Goal: Task Accomplishment & Management: Use online tool/utility

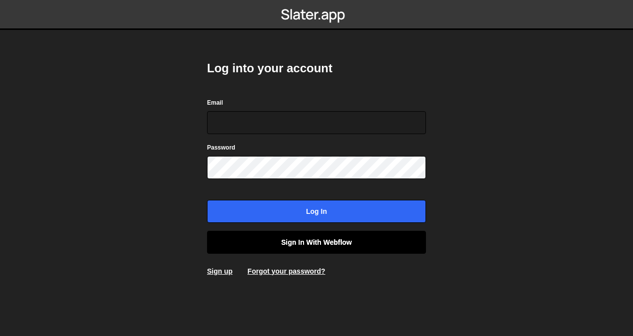
click at [336, 241] on link "Sign in with Webflow" at bounding box center [316, 242] width 219 height 23
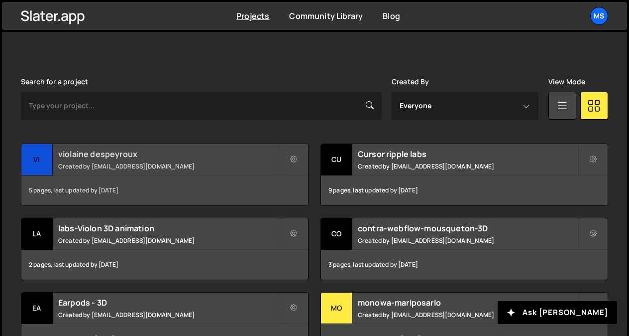
scroll to position [258, 0]
click at [182, 156] on h2 "violaine despeyroux" at bounding box center [168, 153] width 220 height 11
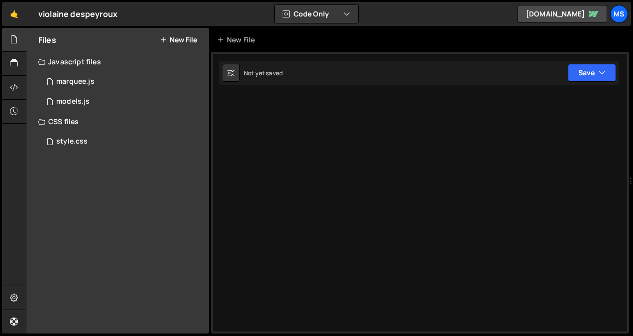
click at [194, 41] on button "New File" at bounding box center [178, 40] width 37 height 8
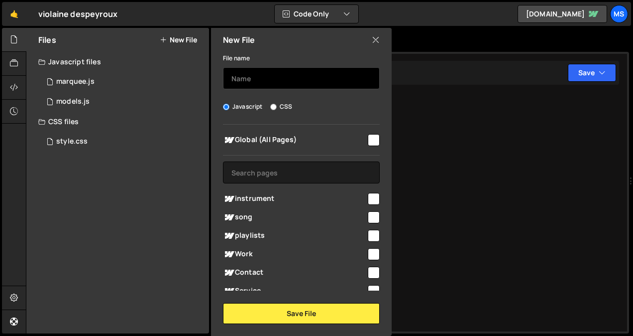
click at [248, 79] on input "text" at bounding box center [301, 78] width 157 height 22
type input "test-reveal"
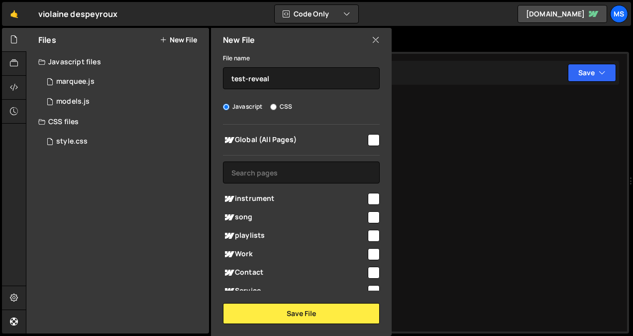
click at [377, 236] on div "Global (All Pages) instrument" at bounding box center [301, 207] width 181 height 166
click at [372, 236] on input "checkbox" at bounding box center [374, 236] width 12 height 12
checkbox input "true"
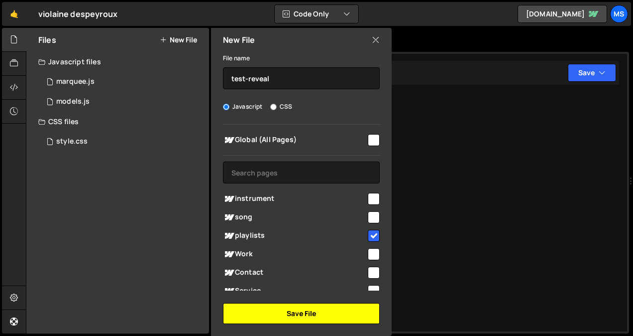
click at [326, 312] on button "Save File" at bounding box center [301, 313] width 157 height 21
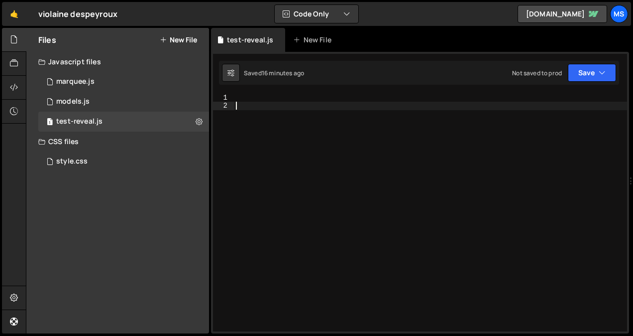
click at [314, 175] on div at bounding box center [430, 221] width 393 height 254
paste textarea "container._destroyThree = () => {"
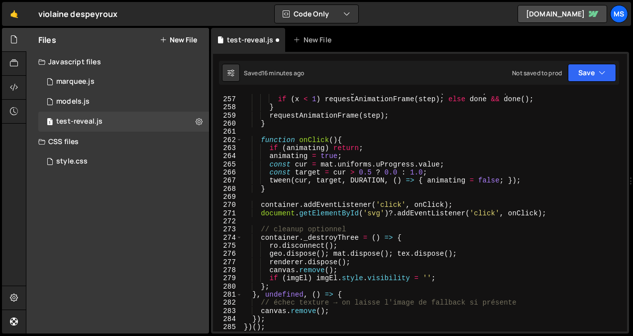
scroll to position [2145, 0]
type textarea "container._destroyThree = () => {"
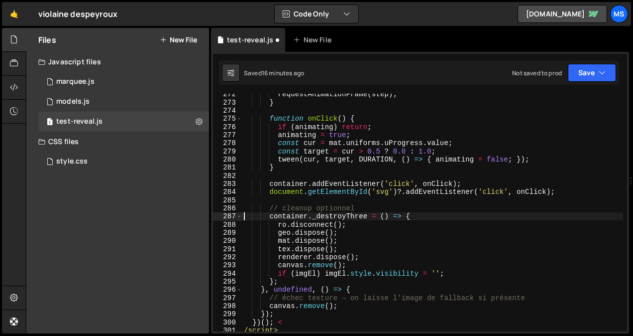
scroll to position [2256, 0]
click at [536, 113] on div "requestAnimationFrame ( step ) ; } function onClick ( ) { if ( animating ) retu…" at bounding box center [432, 217] width 381 height 254
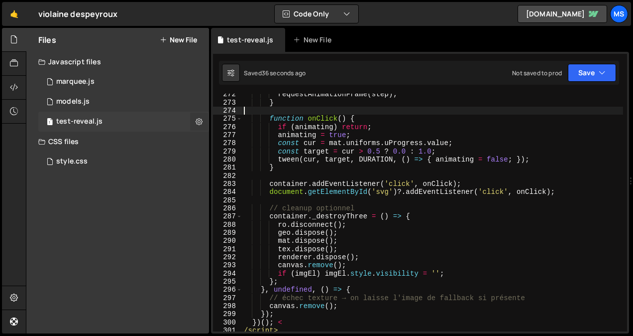
click at [201, 119] on icon at bounding box center [199, 120] width 7 height 9
type input "test-reveal"
radio input "true"
checkbox input "true"
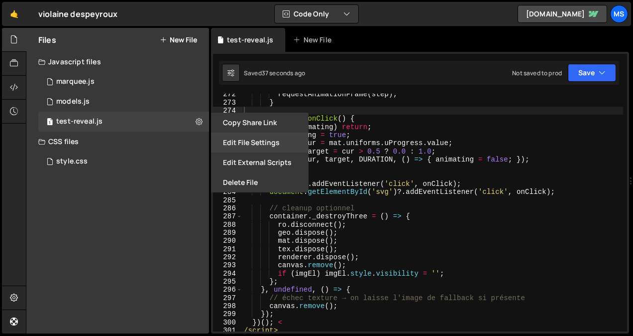
click at [267, 146] on button "Edit File Settings" at bounding box center [260, 142] width 98 height 20
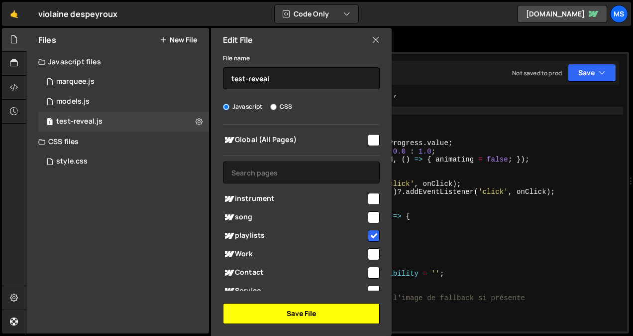
click at [303, 315] on button "Save File" at bounding box center [301, 313] width 157 height 21
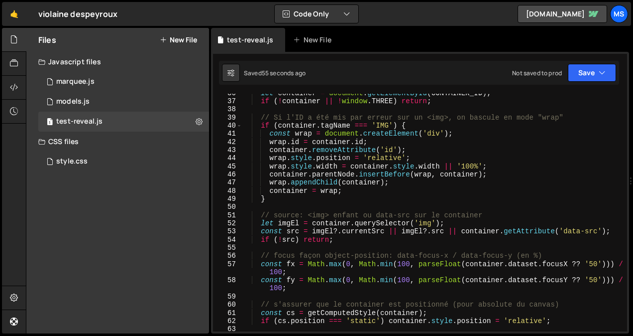
scroll to position [0, 0]
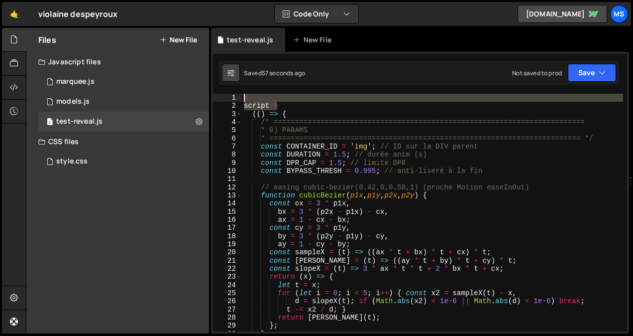
drag, startPoint x: 282, startPoint y: 105, endPoint x: 225, endPoint y: 80, distance: 63.1
click at [225, 80] on div "Debug Explain Copy test-reveal.js New File Saved 57 seconds ago Not saved to pr…" at bounding box center [420, 181] width 418 height 306
type textarea "< script >"
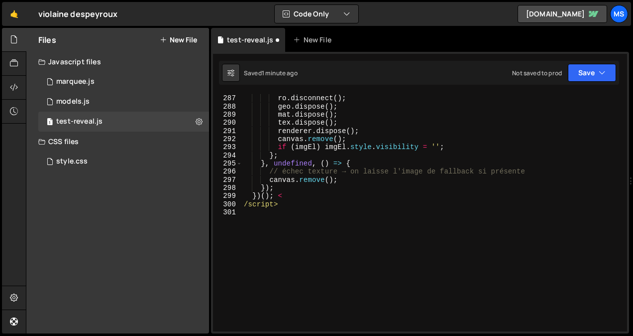
scroll to position [2373, 0]
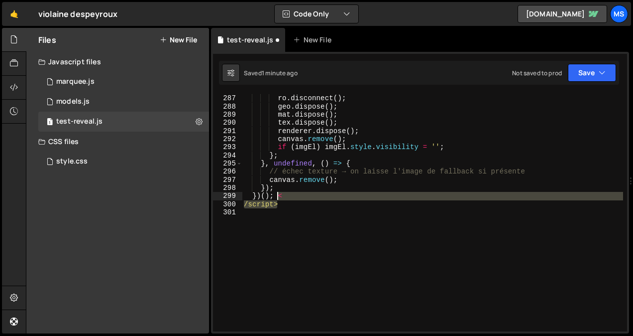
drag, startPoint x: 283, startPoint y: 203, endPoint x: 276, endPoint y: 196, distance: 9.9
click at [276, 196] on div "container . _destroyThree = ( ) => { ro . disconnect ( ) ; geo . dispose ( ) ; …" at bounding box center [432, 213] width 381 height 254
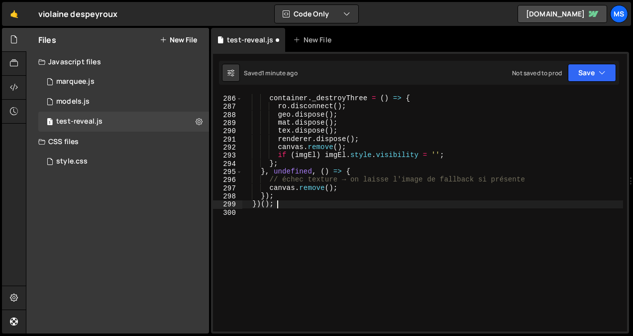
scroll to position [2365, 0]
type textarea "canvas.remove();"
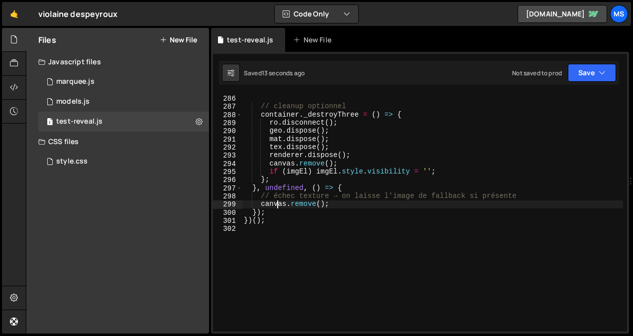
click at [177, 38] on button "New File" at bounding box center [178, 40] width 37 height 8
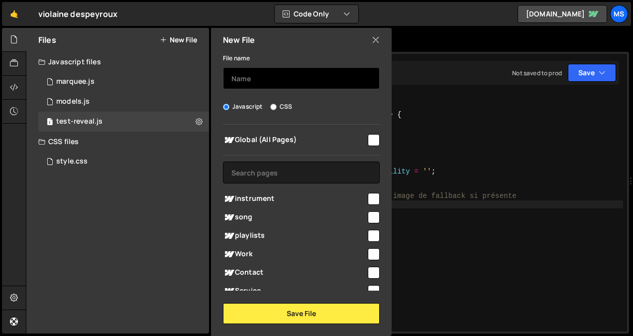
click at [250, 82] on input "text" at bounding box center [301, 78] width 157 height 22
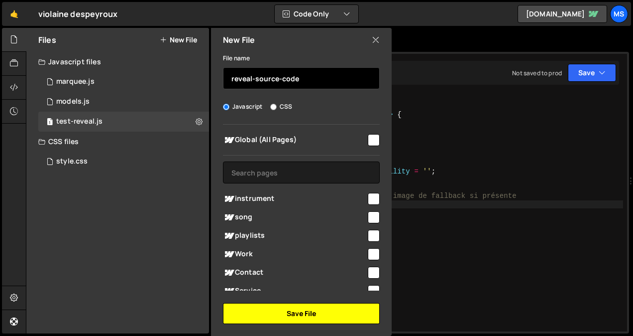
type input "reveal-source-code"
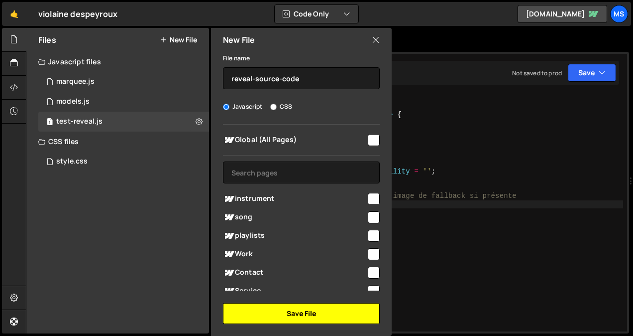
click at [324, 311] on button "Save File" at bounding box center [301, 313] width 157 height 21
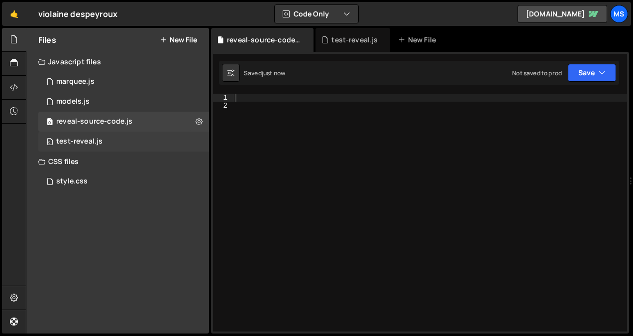
click at [134, 135] on div "0 test-reveal.js 0" at bounding box center [123, 141] width 171 height 20
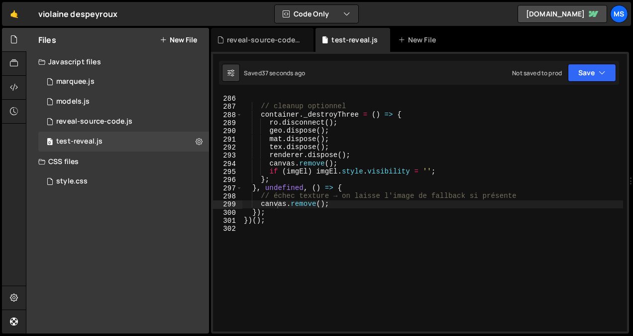
click at [302, 223] on div "document . getElementById ( 'svg' ) ?. addEventListener ( 'click' , onClick ) ;…" at bounding box center [432, 213] width 381 height 254
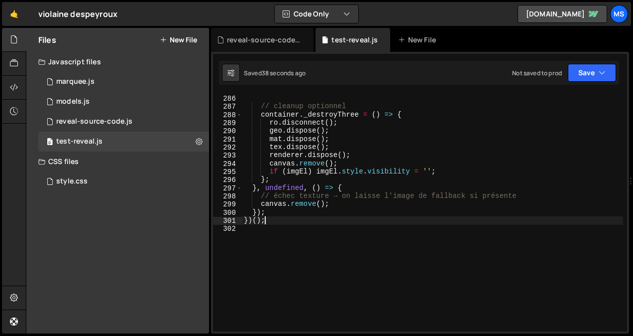
type textarea "})();"
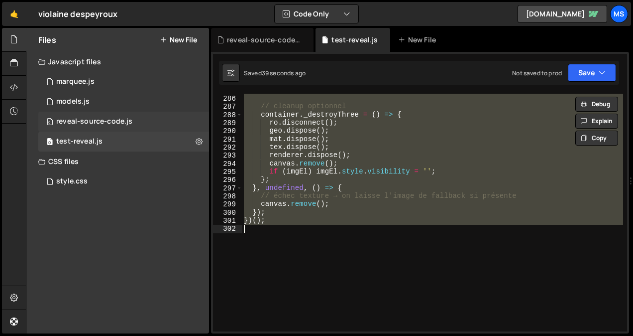
click at [76, 122] on div "reveal-source-code.js" at bounding box center [94, 121] width 76 height 9
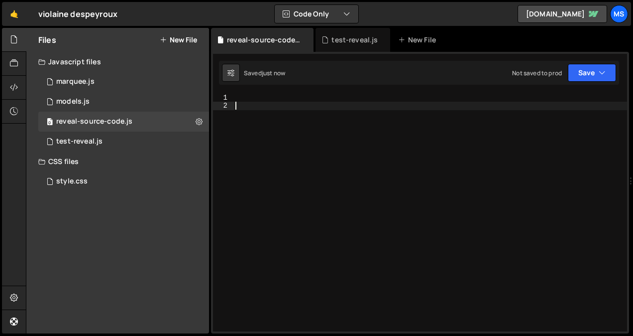
click at [339, 160] on div at bounding box center [430, 221] width 394 height 254
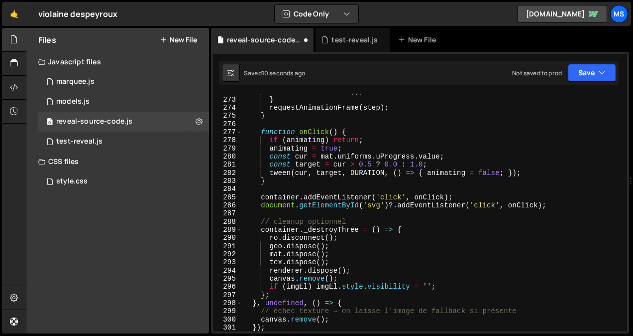
scroll to position [2378, 0]
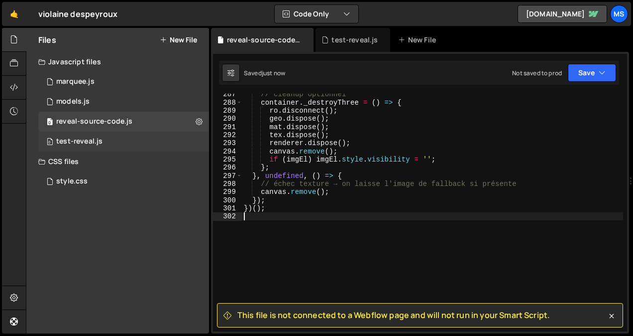
click at [157, 141] on div "0 test-reveal.js 0" at bounding box center [123, 141] width 171 height 20
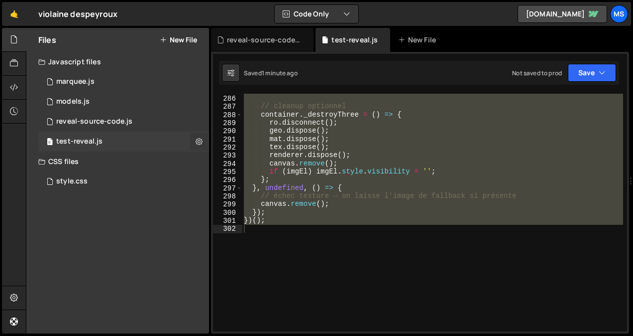
click at [197, 139] on icon at bounding box center [199, 140] width 7 height 9
type input "test-reveal"
radio input "true"
checkbox input "true"
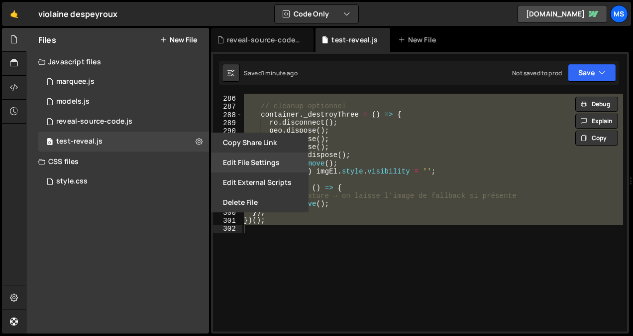
click at [254, 159] on button "Edit File Settings" at bounding box center [260, 162] width 98 height 20
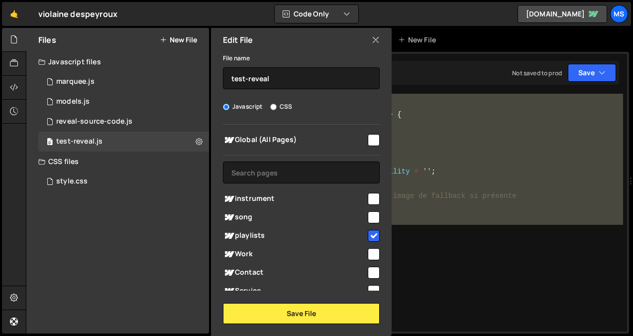
scroll to position [171, 0]
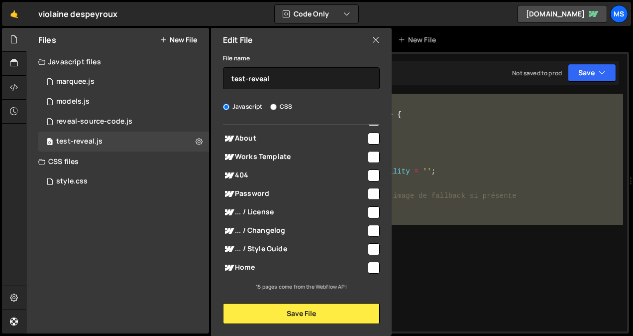
click at [368, 265] on input "checkbox" at bounding box center [374, 267] width 12 height 12
checkbox input "true"
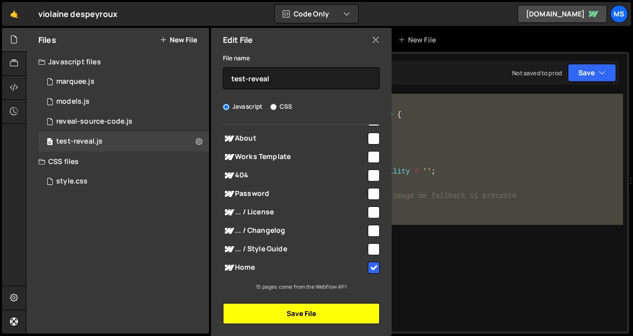
click at [324, 323] on button "Save File" at bounding box center [301, 313] width 157 height 21
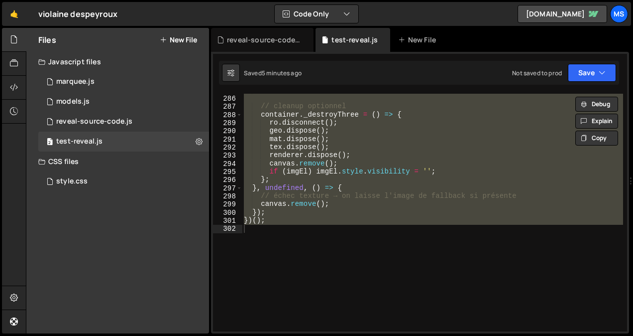
click at [408, 240] on div "document . getElementById ( 'svg' ) ?. addEventListener ( 'click' , onClick ) ;…" at bounding box center [432, 212] width 381 height 237
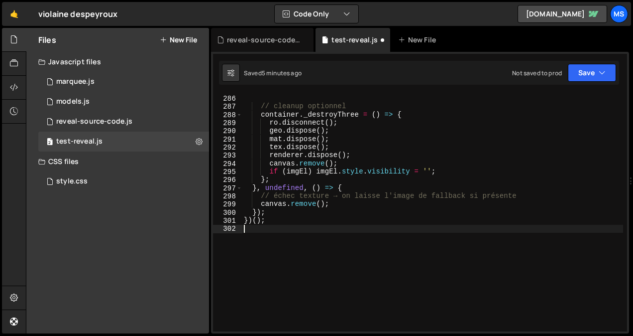
click at [408, 240] on div "document . getElementById ( 'svg' ) ?. addEventListener ( 'click' , onClick ) ;…" at bounding box center [432, 213] width 381 height 254
type textarea "})();"
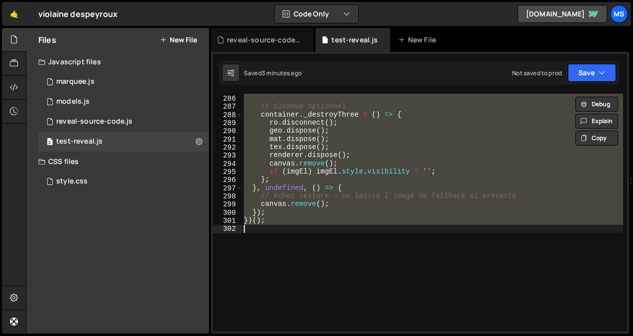
paste textarea
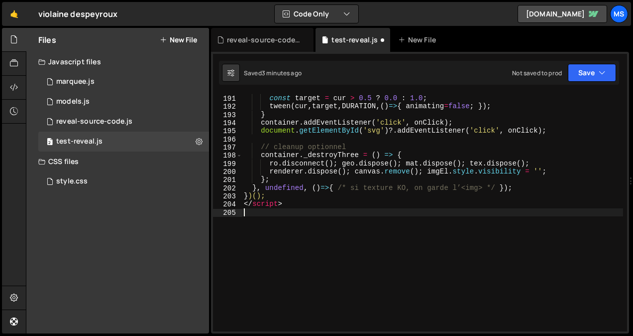
type textarea "})();"
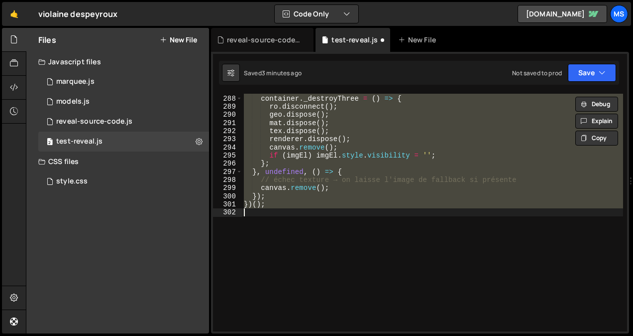
paste textarea
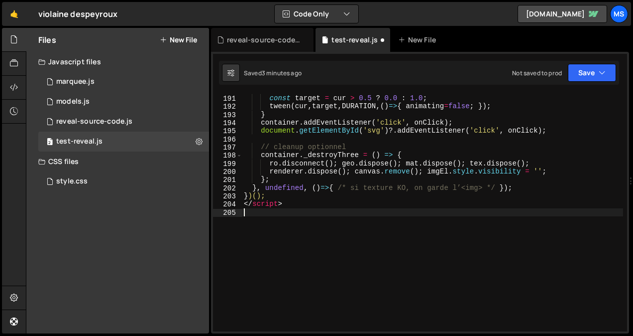
scroll to position [1625, 0]
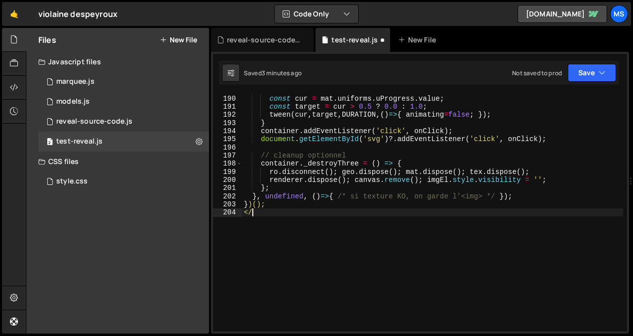
type textarea "<"
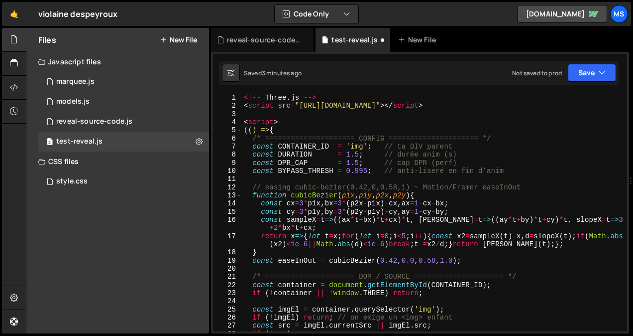
scroll to position [0, 0]
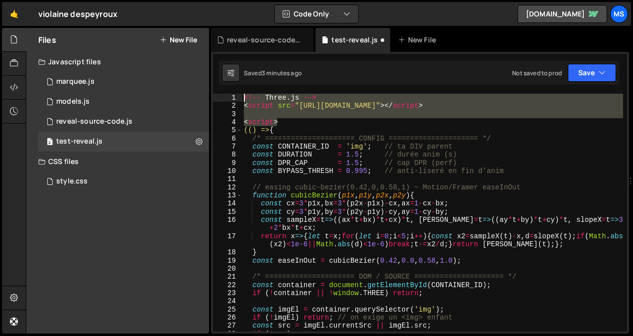
drag, startPoint x: 278, startPoint y: 121, endPoint x: 218, endPoint y: 95, distance: 66.2
click at [218, 95] on div "1 2 3 4 5 6 7 8 9 10 11 12 13 14 15 16 17 18 19 20 21 22 23 24 25 26 27 28 29 <…" at bounding box center [420, 212] width 414 height 237
type textarea "<!-- Three.js --> <script src="https://unpkg.com/three@0.160.0/build/three.min.…"
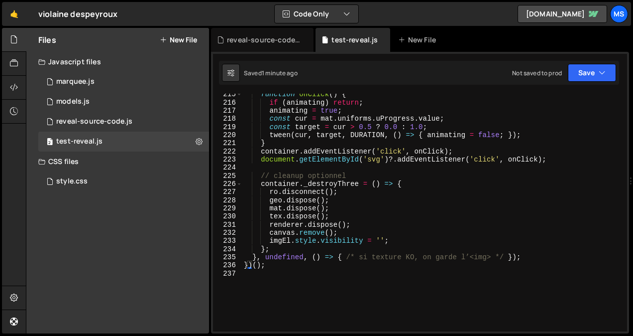
scroll to position [1853, 0]
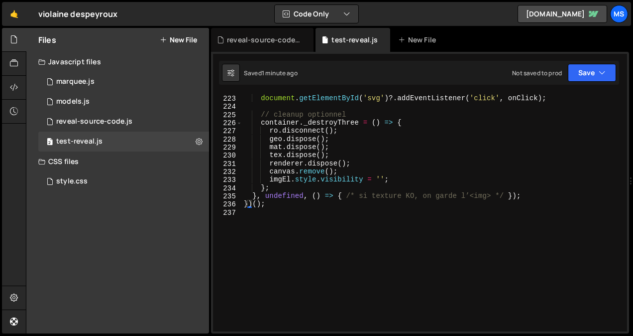
type textarea "})();"
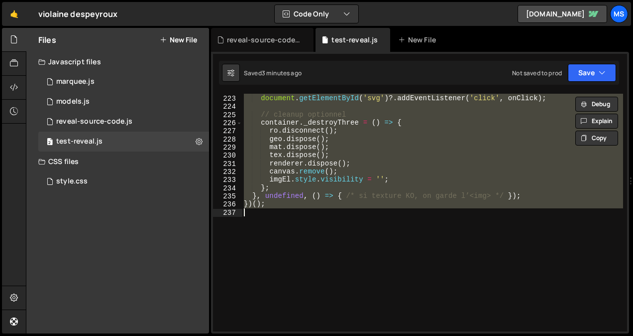
paste textarea
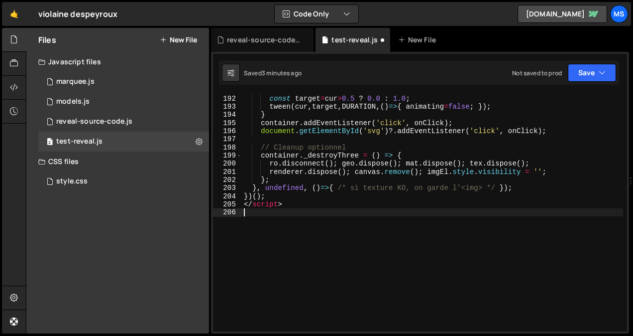
scroll to position [1625, 0]
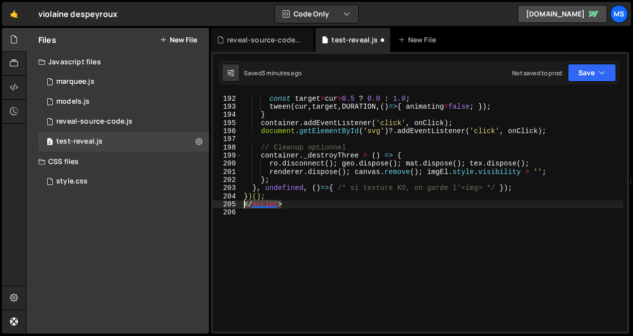
drag, startPoint x: 289, startPoint y: 207, endPoint x: 239, endPoint y: 208, distance: 49.3
click at [239, 208] on div "191 192 193 194 195 196 197 198 199 200 201 202 203 204 205 206 const cur = mat…" at bounding box center [420, 212] width 414 height 237
type textarea "</script>"
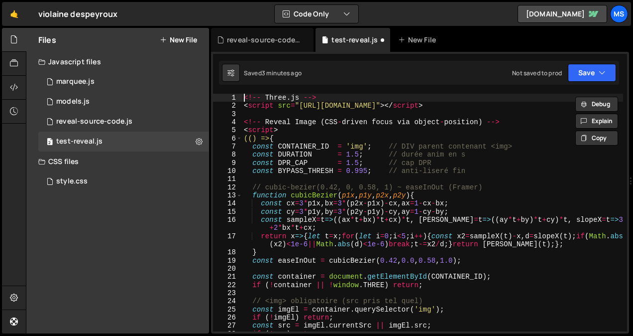
scroll to position [0, 0]
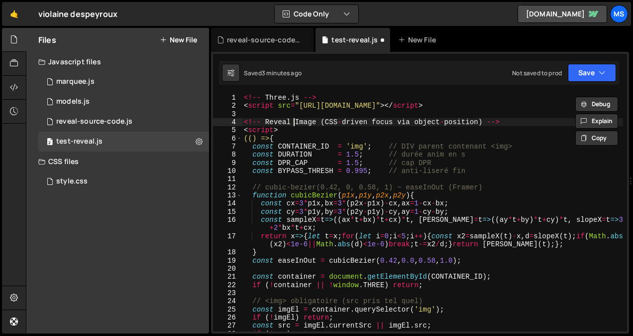
click at [293, 125] on div "<!-- Three . js --> < script src = "https://unpkg.com/three@0.160.0/build/three…" at bounding box center [432, 221] width 381 height 254
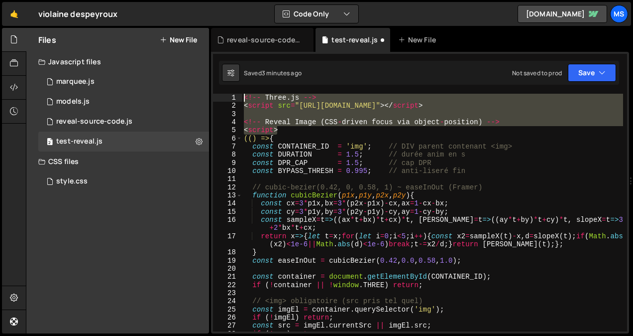
drag, startPoint x: 284, startPoint y: 127, endPoint x: 230, endPoint y: 85, distance: 68.9
click at [230, 85] on div "<!-- Reveal Image (CSS-driven focus via object-position) --> 1 2 3 4 5 6 7 8 9 …" at bounding box center [420, 192] width 418 height 281
type textarea "<!-- Three.js --> <script src="https://unpkg.com/three@0.160.0/build/three.min.…"
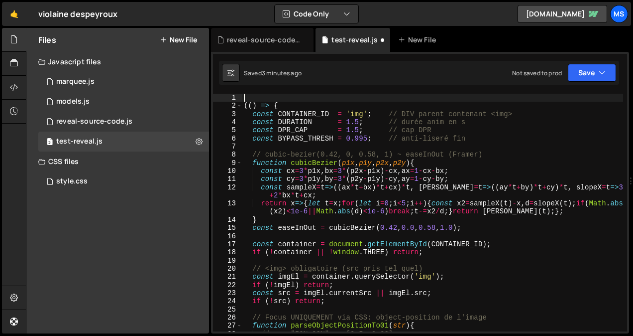
type textarea "(() => {"
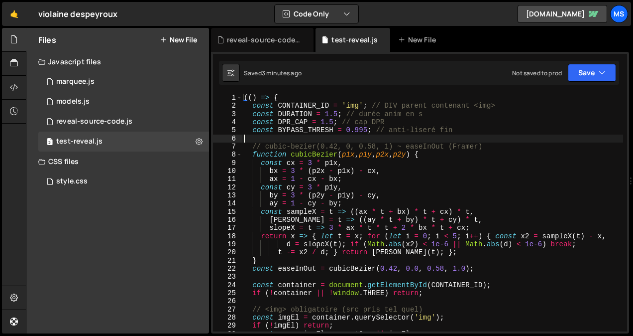
click at [359, 142] on div "(( ) => { const CONTAINER_ID = 'img' ; // DIV parent contenant <img> const DURA…" at bounding box center [432, 221] width 381 height 254
type textarea "})();"
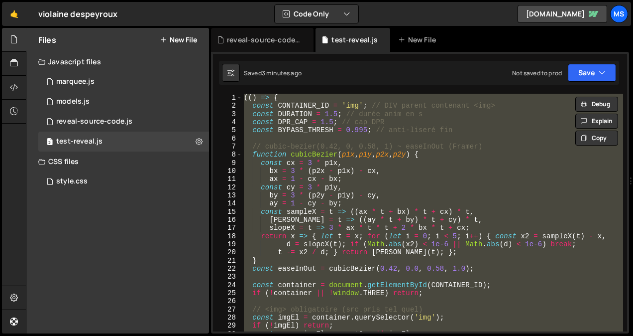
paste textarea
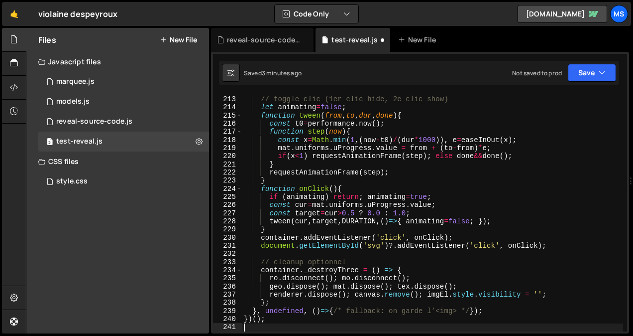
scroll to position [1788, 0]
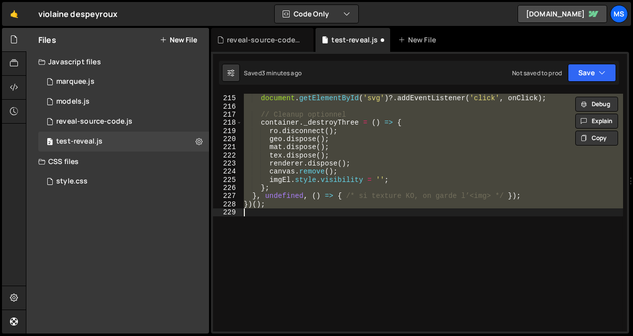
click at [367, 159] on div "container . addEventListener ( 'click' , onClick ) ; document . getElementById …" at bounding box center [432, 212] width 381 height 237
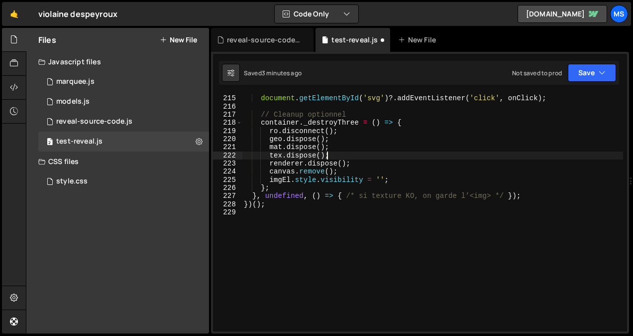
type textarea "})();"
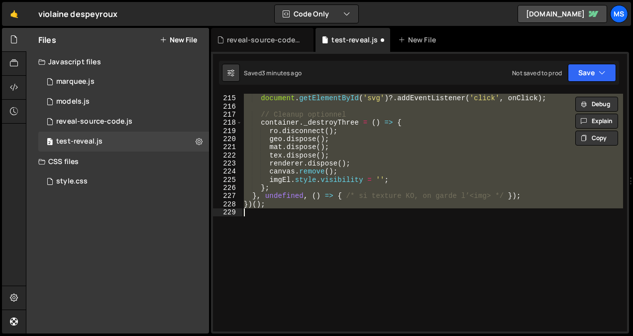
paste textarea
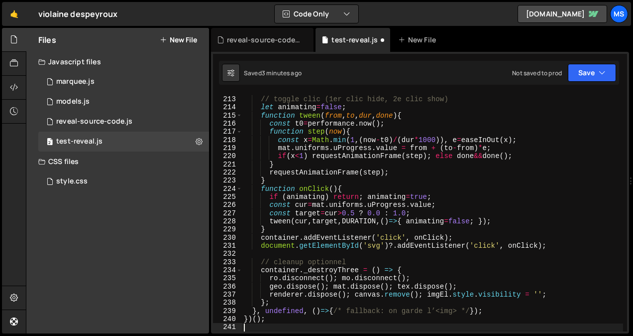
type textarea "mat.uniforms.uProgress.value = from + (to - from) * e;"
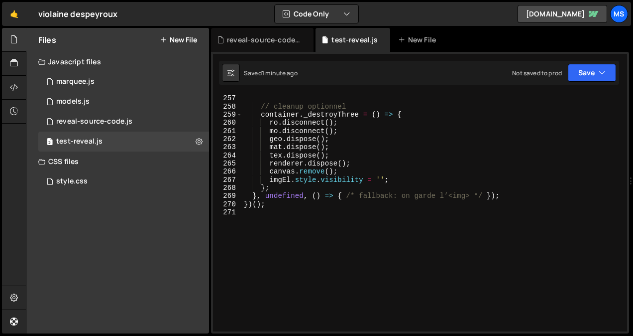
scroll to position [2129, 0]
click at [291, 240] on div "document . getElementById ( 'svg' ) ?. addEventListener ( 'click' , onClick ) ;…" at bounding box center [432, 213] width 381 height 254
type textarea "})();"
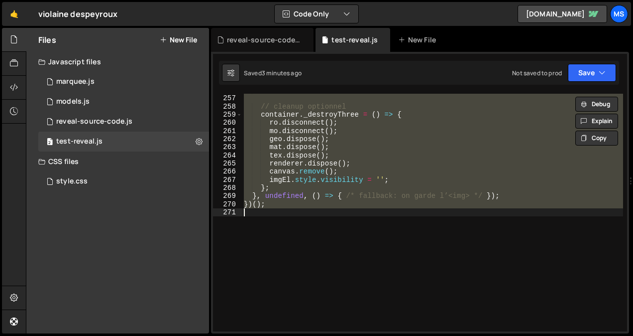
paste textarea
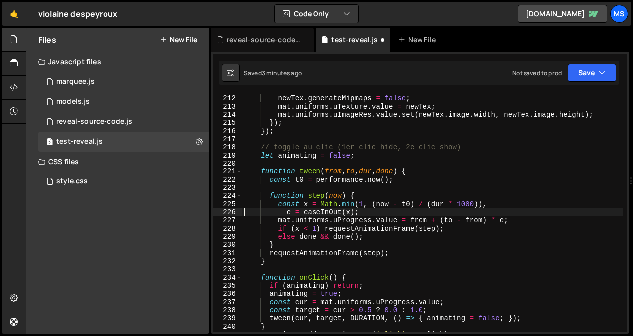
scroll to position [1763, 0]
type textarea "})();"
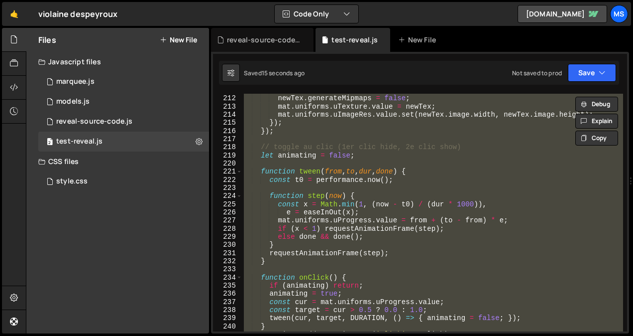
paste textarea
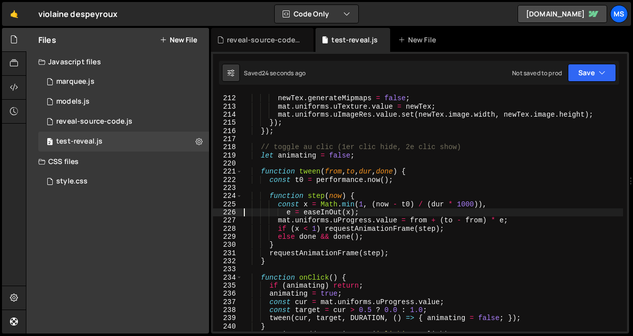
type textarea "})();"
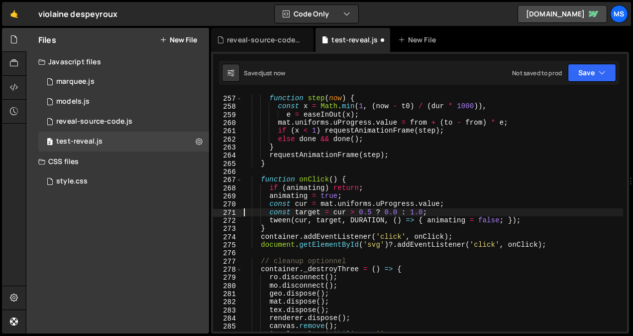
scroll to position [2121, 0]
type textarea "})();"
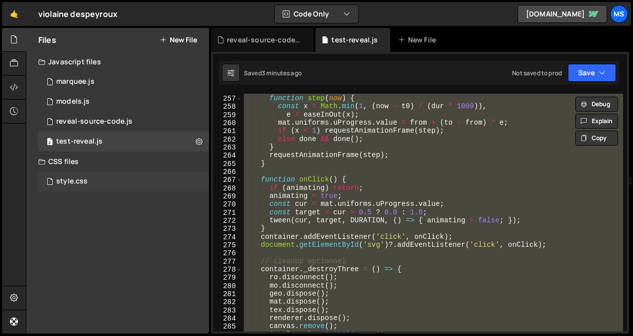
click at [107, 175] on div "style.css 0" at bounding box center [123, 181] width 171 height 20
click at [169, 185] on div "style.css 0" at bounding box center [123, 181] width 171 height 20
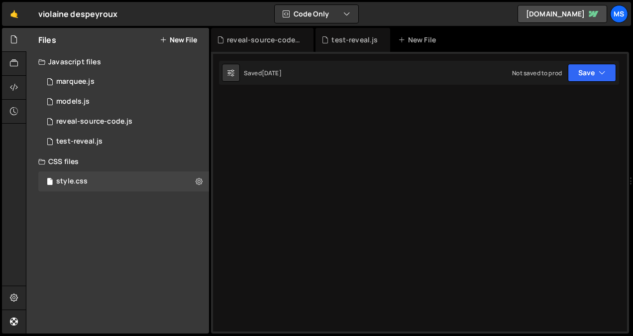
click at [287, 148] on div "})(); 256 257 258 259 260 261 262 263 264 265 266 267 268 269 270 271 272 273 2…" at bounding box center [420, 192] width 418 height 281
click at [136, 146] on div "2 test-reveal.js 0" at bounding box center [123, 141] width 171 height 20
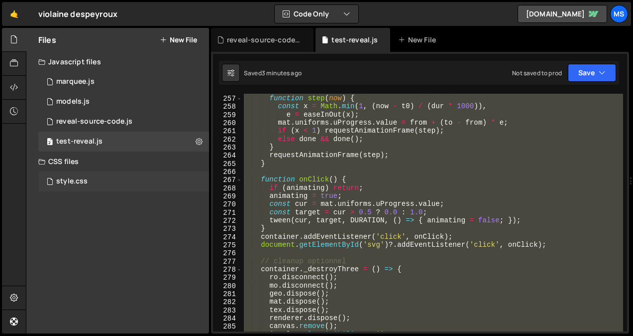
click at [124, 189] on div "style.css 0" at bounding box center [123, 181] width 171 height 20
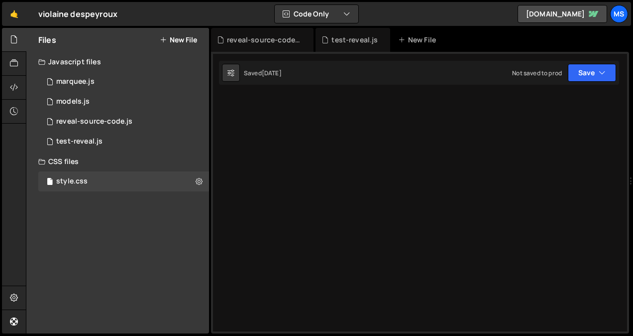
click at [309, 134] on div "})(); 256 257 258 259 260 261 262 263 264 265 266 267 268 269 270 271 272 273 2…" at bounding box center [420, 192] width 418 height 281
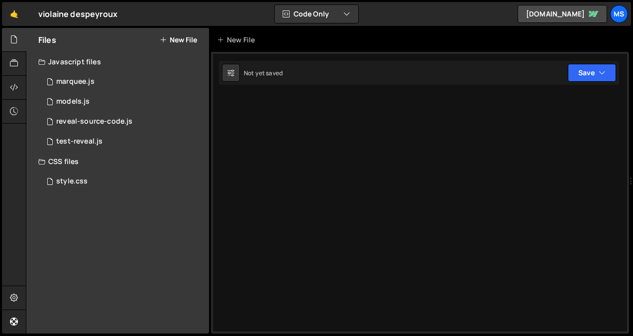
click at [275, 122] on div at bounding box center [420, 192] width 418 height 281
click at [294, 211] on div at bounding box center [420, 192] width 418 height 281
click at [336, 92] on div at bounding box center [420, 192] width 418 height 281
click at [584, 77] on button "Save" at bounding box center [592, 73] width 48 height 18
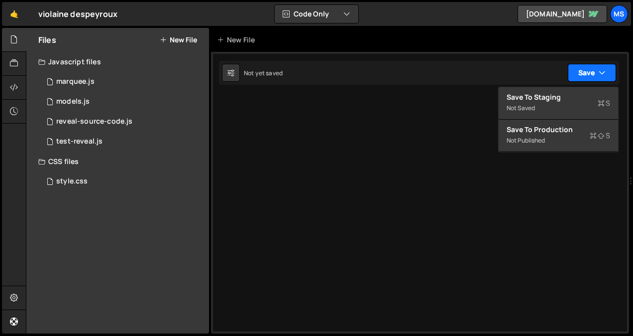
click at [584, 77] on button "Save" at bounding box center [592, 73] width 48 height 18
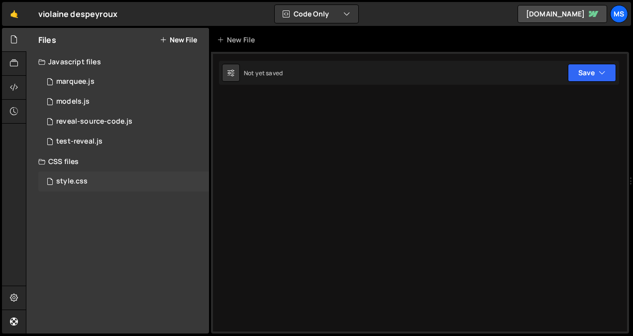
click at [80, 182] on div "style.css" at bounding box center [71, 181] width 31 height 9
click at [201, 187] on button at bounding box center [199, 181] width 18 height 18
type input "style"
radio input "false"
radio input "true"
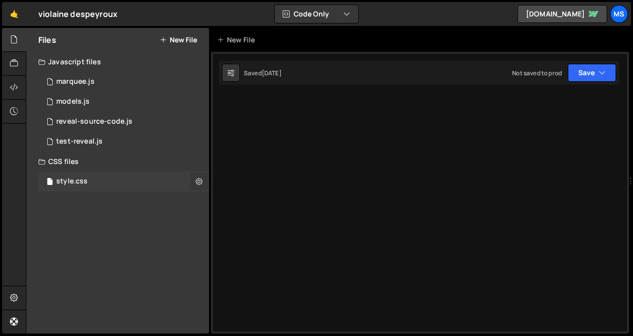
checkbox input "true"
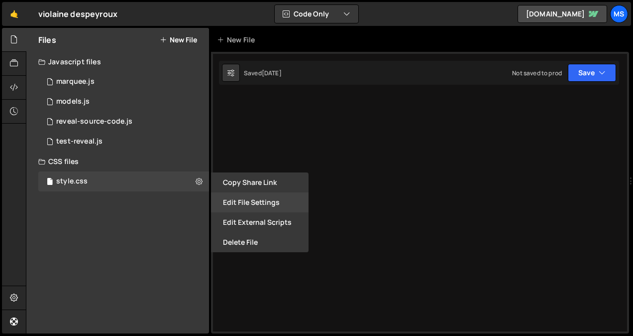
click at [226, 201] on button "Edit File Settings" at bounding box center [260, 202] width 98 height 20
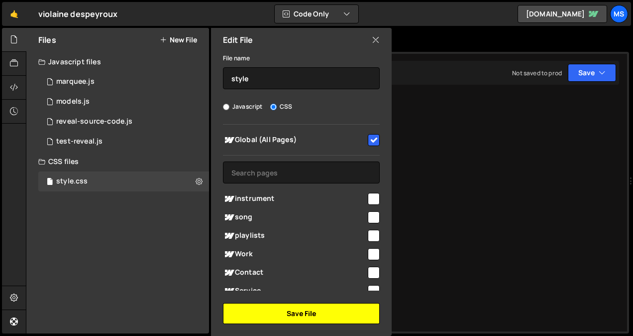
click at [281, 315] on button "Save File" at bounding box center [301, 313] width 157 height 21
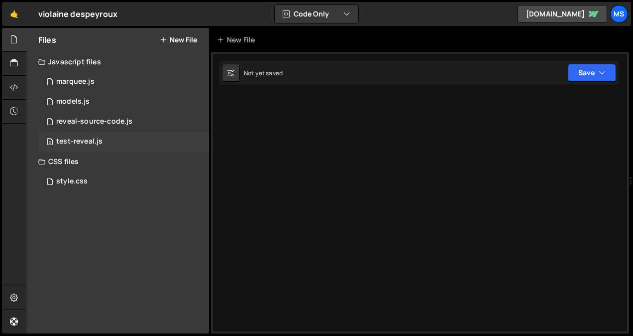
click at [128, 141] on div "2 test-reveal.js 0" at bounding box center [123, 141] width 171 height 20
click at [202, 142] on icon at bounding box center [199, 140] width 7 height 9
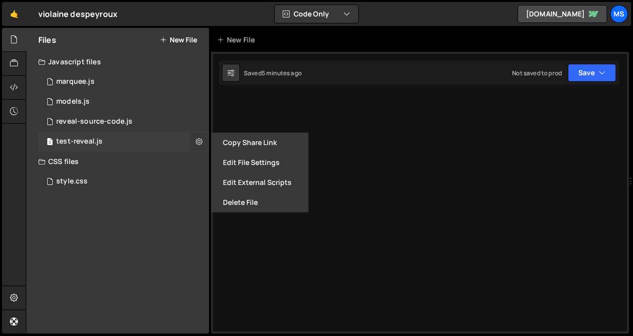
click at [202, 142] on icon at bounding box center [199, 140] width 7 height 9
click at [159, 120] on div "0 reveal-source-code.js 0" at bounding box center [123, 122] width 171 height 20
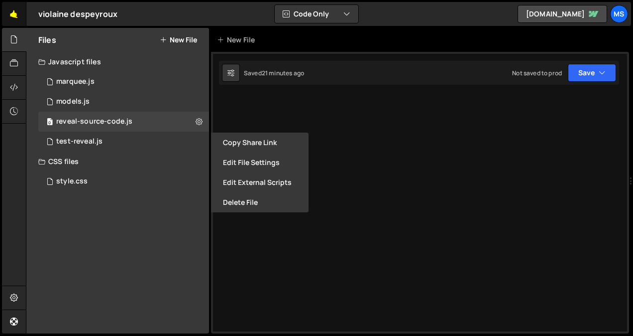
click at [10, 13] on link "🤙" at bounding box center [14, 14] width 24 height 24
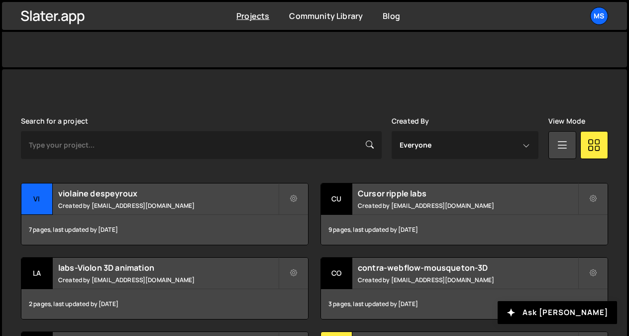
scroll to position [258, 0]
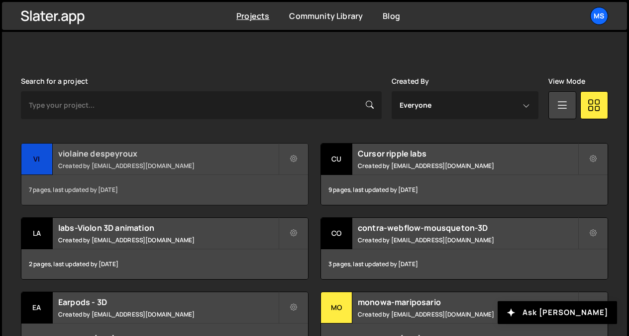
click at [170, 153] on h2 "violaine despeyroux" at bounding box center [168, 153] width 220 height 11
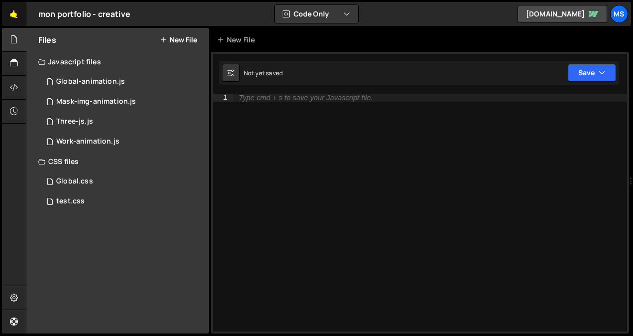
click at [8, 12] on link "🤙" at bounding box center [14, 14] width 24 height 24
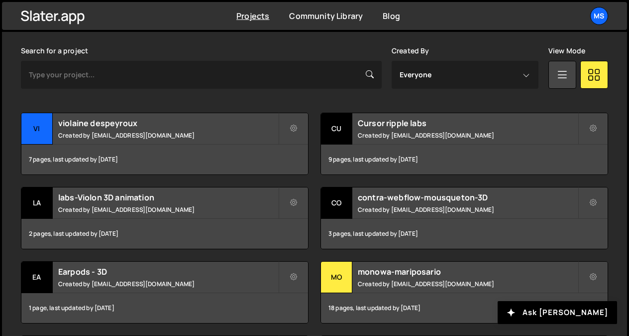
scroll to position [281, 0]
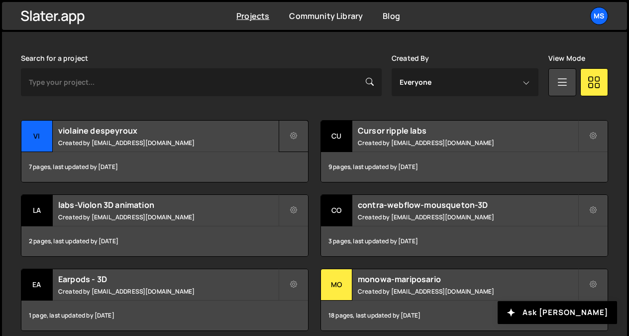
click at [292, 135] on icon at bounding box center [293, 136] width 7 height 10
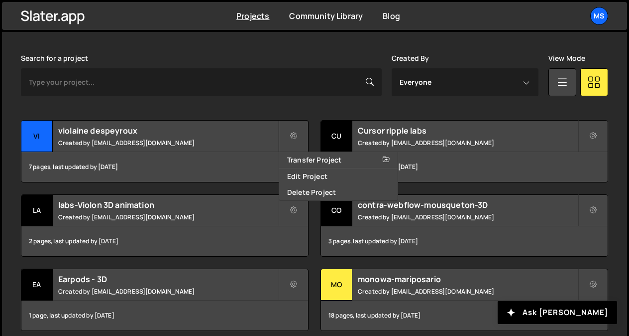
click at [292, 135] on icon at bounding box center [293, 136] width 7 height 10
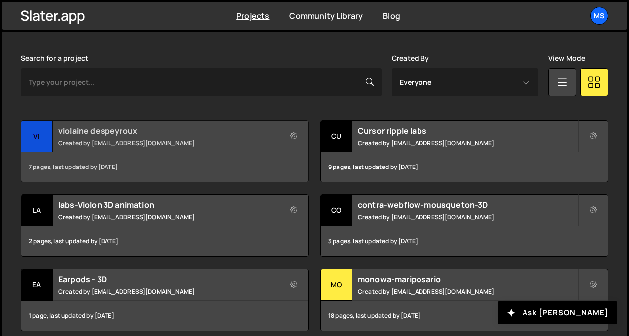
click at [185, 126] on h2 "violaine despeyroux" at bounding box center [168, 130] width 220 height 11
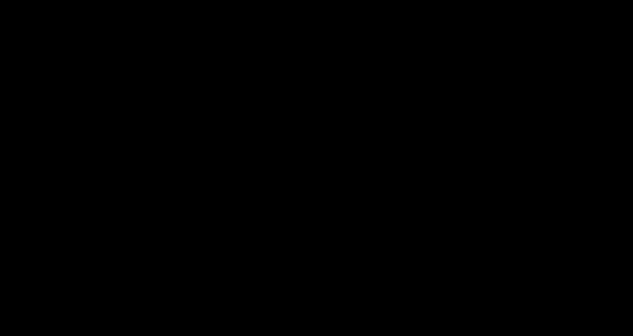
click at [498, 105] on body "Projects [GEOGRAPHIC_DATA] Blog ms Projects Your Teams Invite team member Accou…" at bounding box center [316, 168] width 633 height 336
click at [118, 70] on body "Projects [GEOGRAPHIC_DATA] Blog ms Projects Your Teams Invite team member Accou…" at bounding box center [316, 168] width 633 height 336
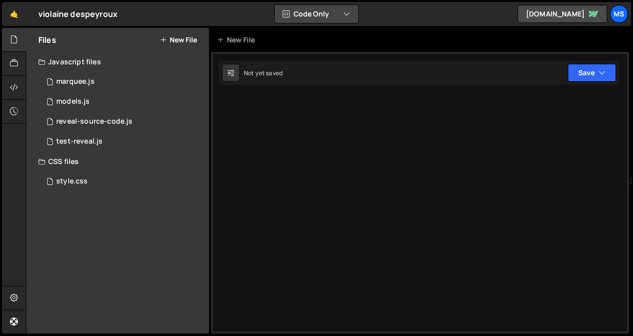
click at [287, 9] on icon "button" at bounding box center [286, 14] width 7 height 10
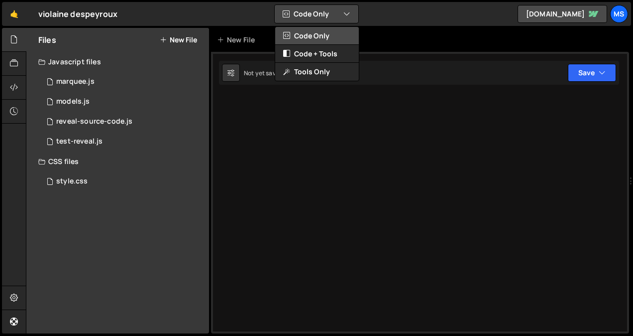
click at [306, 31] on button "Code Only" at bounding box center [317, 36] width 84 height 18
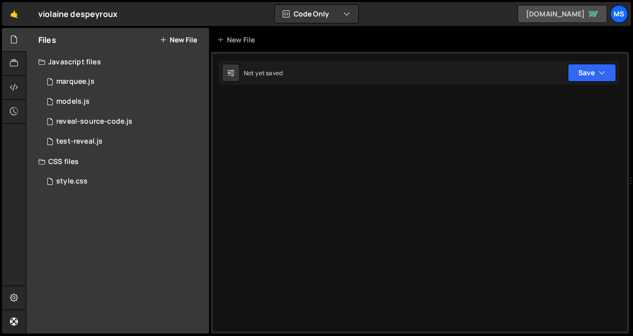
click at [518, 18] on link "violaine-despeyroux.webflow.io" at bounding box center [563, 14] width 90 height 18
click at [142, 134] on div "2 test-reveal.js 0" at bounding box center [123, 141] width 171 height 20
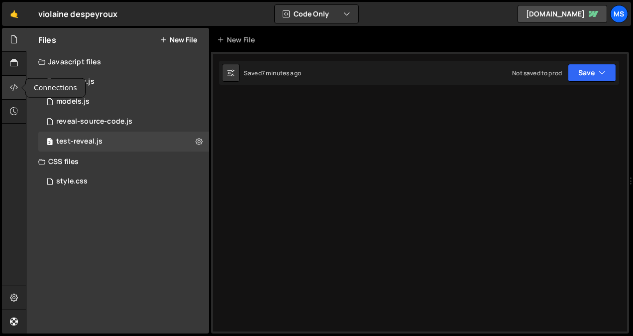
click at [5, 92] on div at bounding box center [14, 88] width 24 height 24
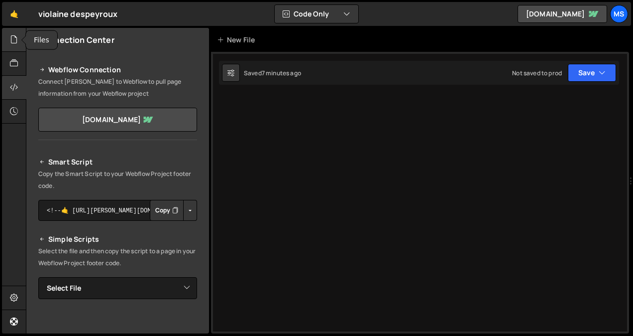
click at [18, 43] on icon at bounding box center [14, 39] width 8 height 11
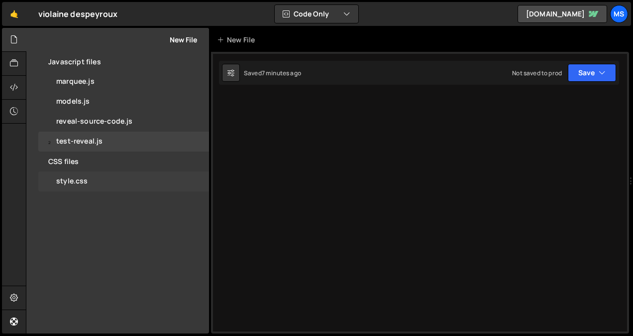
click at [128, 178] on div "style.css 0" at bounding box center [123, 181] width 171 height 20
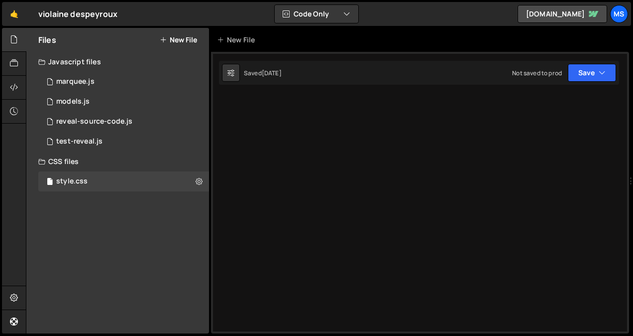
click at [262, 129] on div at bounding box center [420, 192] width 418 height 281
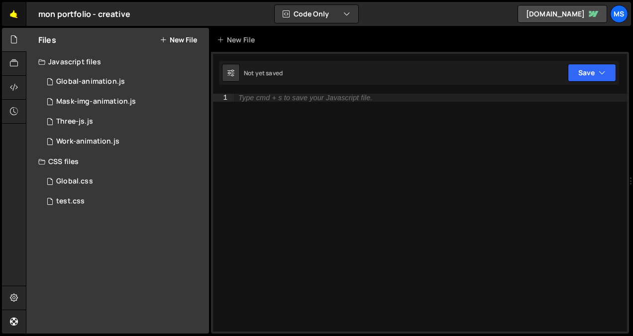
click at [12, 19] on link "🤙" at bounding box center [14, 14] width 24 height 24
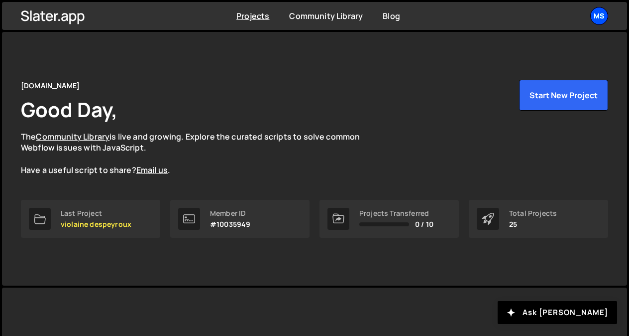
click at [599, 13] on div "ms" at bounding box center [599, 16] width 18 height 18
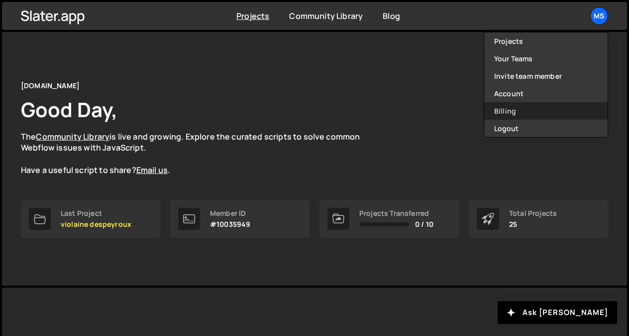
click at [528, 107] on link "Billing" at bounding box center [545, 110] width 123 height 17
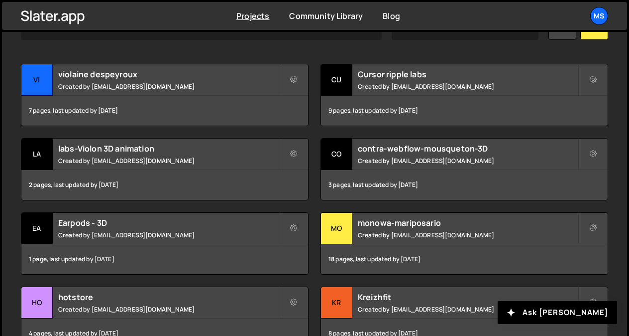
scroll to position [338, 0]
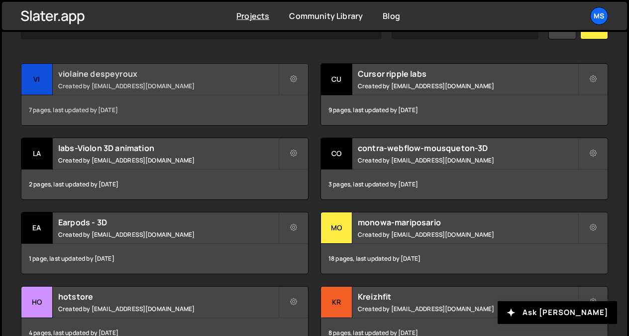
click at [162, 83] on small "Created by [EMAIL_ADDRESS][DOMAIN_NAME]" at bounding box center [168, 86] width 220 height 8
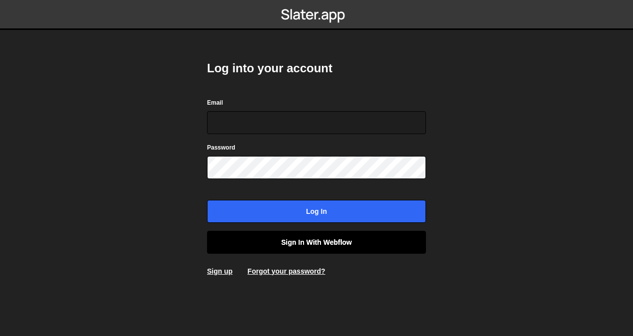
click at [321, 240] on link "Sign in with Webflow" at bounding box center [316, 242] width 219 height 23
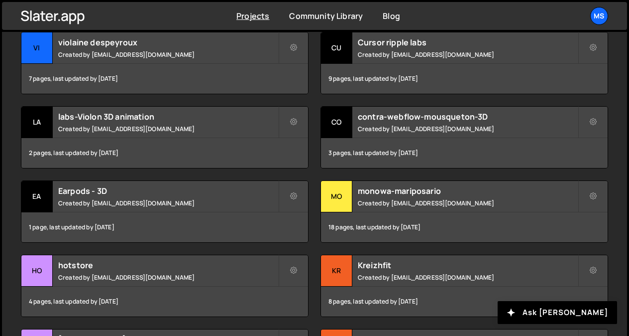
scroll to position [369, 0]
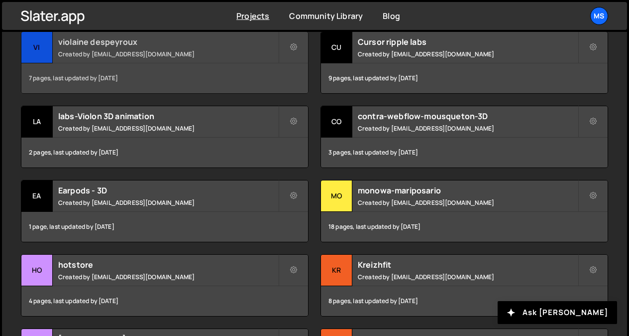
click at [159, 50] on small "Created by [EMAIL_ADDRESS][DOMAIN_NAME]" at bounding box center [168, 54] width 220 height 8
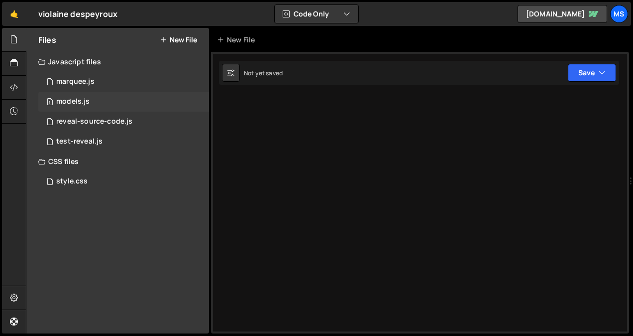
click at [189, 106] on div "1 models.js 0" at bounding box center [123, 102] width 171 height 20
click at [353, 132] on div at bounding box center [420, 192] width 418 height 281
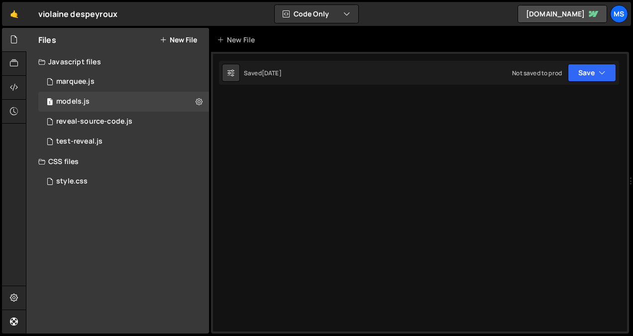
click at [353, 132] on div at bounding box center [420, 192] width 418 height 281
click at [16, 14] on link "🤙" at bounding box center [14, 14] width 24 height 24
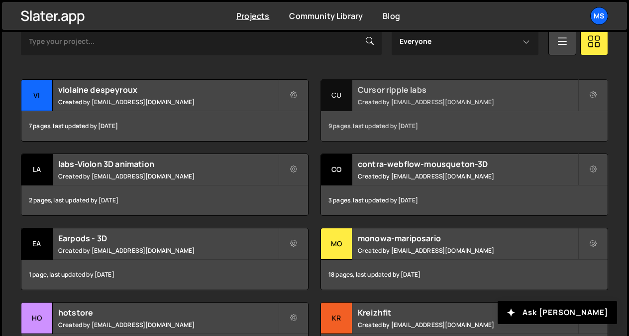
scroll to position [323, 0]
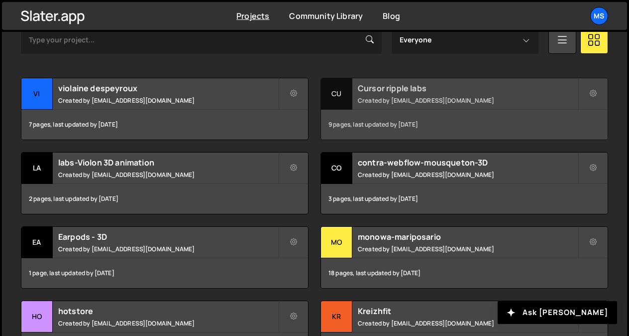
click at [430, 81] on div "Cursor ripple labs Created by snowmahana.fitt@gmail.com" at bounding box center [464, 93] width 287 height 31
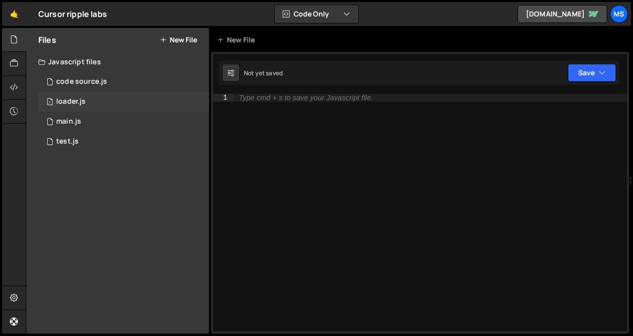
click at [87, 98] on div "1 loader.js 0" at bounding box center [123, 102] width 171 height 20
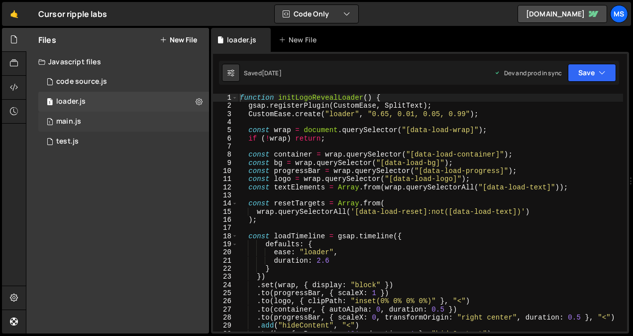
click at [109, 120] on div "1 main.js 0" at bounding box center [123, 122] width 171 height 20
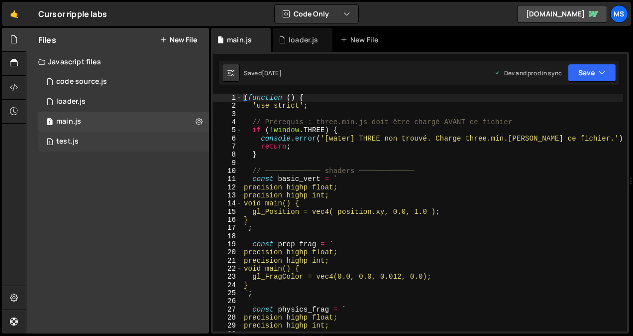
click at [117, 140] on div "1 test.js 0" at bounding box center [123, 141] width 171 height 20
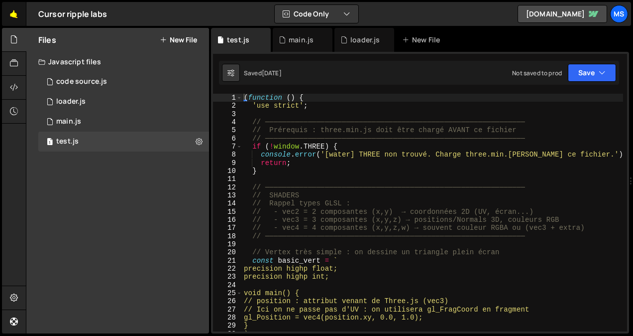
click at [12, 13] on link "🤙" at bounding box center [14, 14] width 24 height 24
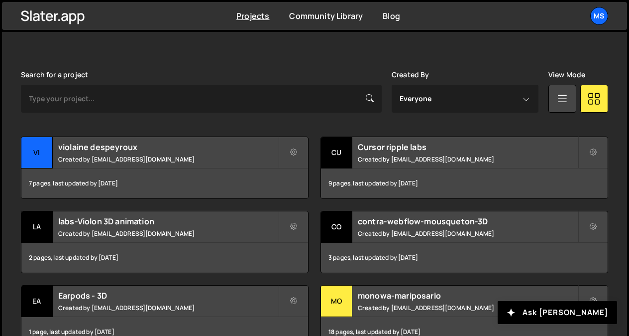
scroll to position [269, 0]
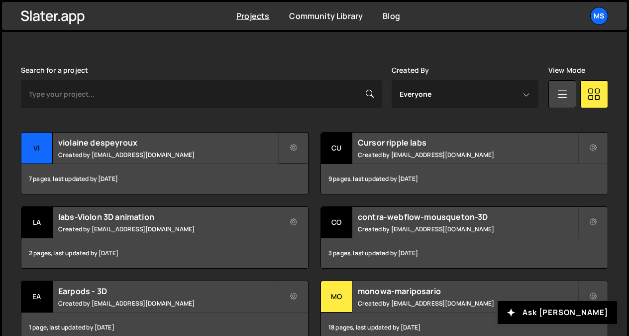
click at [295, 152] on icon at bounding box center [293, 148] width 7 height 10
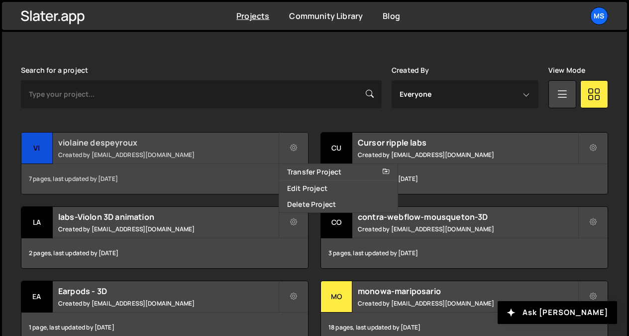
click at [187, 155] on small "Created by snowmahana.fitt@gmail.com" at bounding box center [168, 154] width 220 height 8
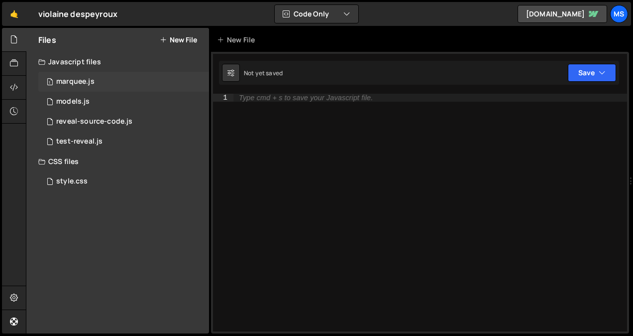
click at [71, 77] on div "marquee.js" at bounding box center [75, 81] width 38 height 9
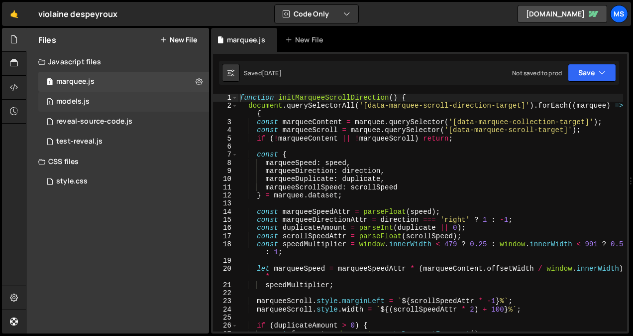
click at [162, 99] on div "1 models.js 0" at bounding box center [123, 102] width 171 height 20
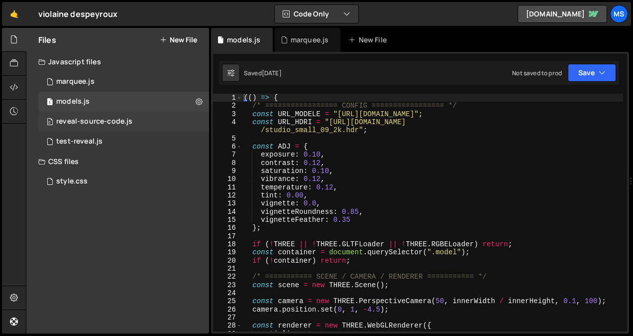
click at [157, 122] on div "0 reveal-source-code.js 0" at bounding box center [123, 122] width 171 height 20
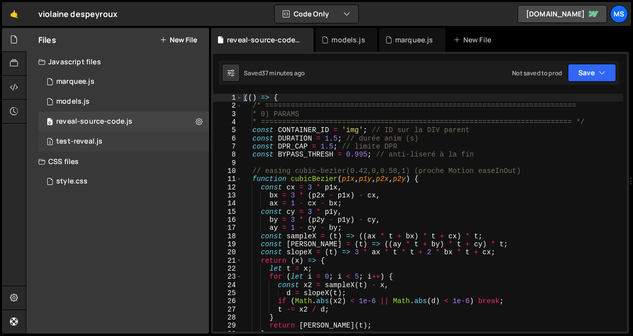
click at [154, 140] on div "2 test-reveal.js 0" at bounding box center [123, 141] width 171 height 20
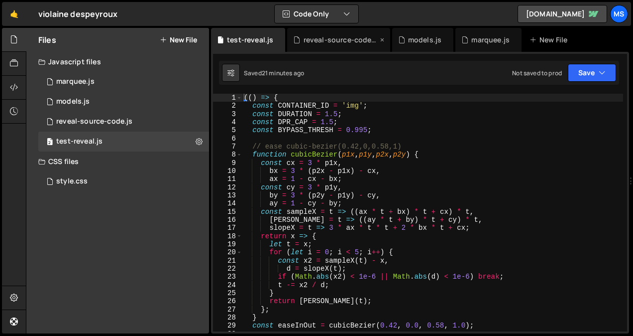
click at [380, 38] on icon at bounding box center [382, 40] width 7 height 10
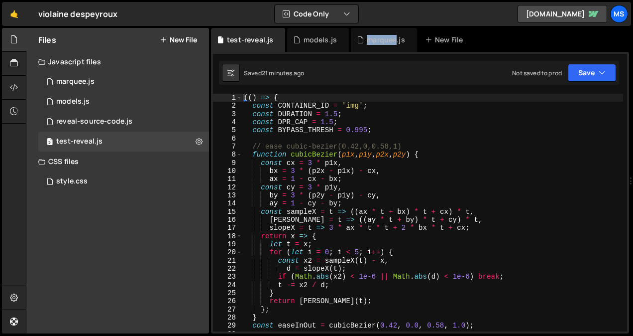
click at [380, 38] on div "marquee.js" at bounding box center [386, 40] width 38 height 10
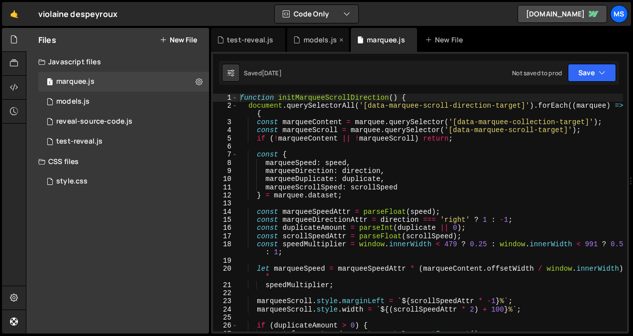
drag, startPoint x: 380, startPoint y: 38, endPoint x: 333, endPoint y: 39, distance: 47.3
click at [333, 39] on div "models.js" at bounding box center [320, 40] width 33 height 10
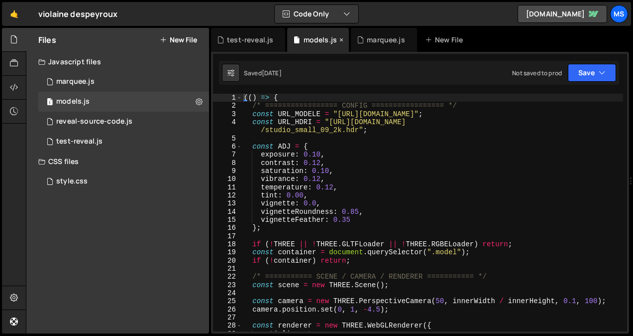
click at [340, 38] on icon at bounding box center [341, 40] width 7 height 10
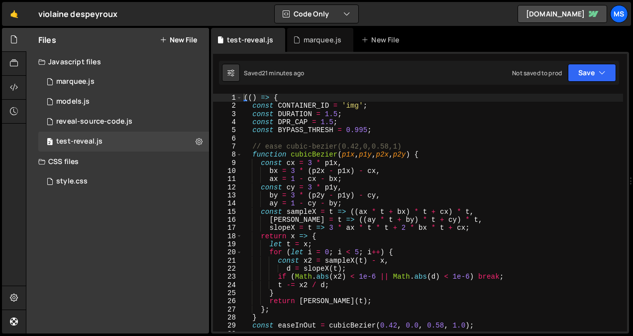
click at [340, 38] on div "marquee.js" at bounding box center [323, 40] width 38 height 10
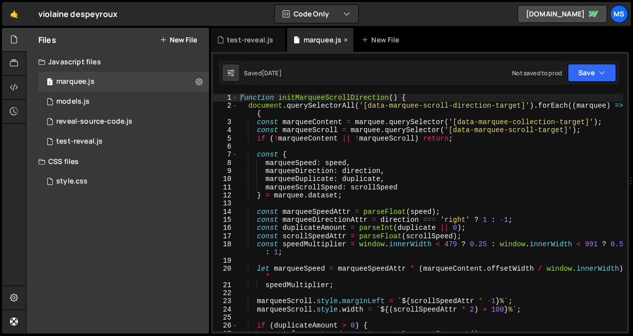
click at [344, 38] on icon at bounding box center [346, 40] width 7 height 10
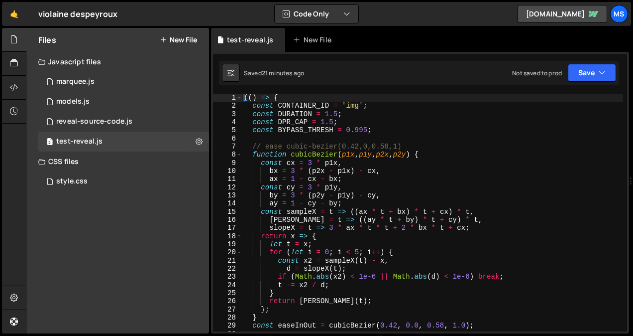
click at [400, 248] on div "(( ) => { const CONTAINER_ID = 'img' ; const DURATION = 1.5 ; const DPR_CAP = 1…" at bounding box center [432, 221] width 381 height 254
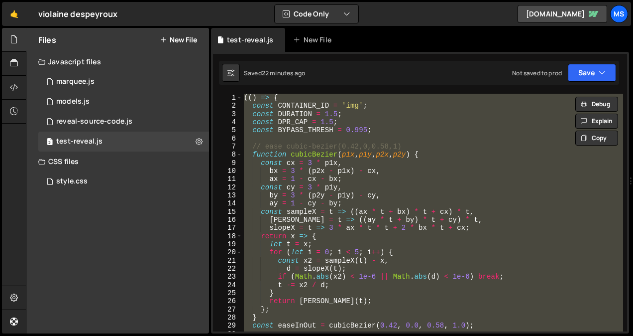
click at [357, 170] on div "(( ) => { const CONTAINER_ID = 'img' ; const DURATION = 1.5 ; const DPR_CAP = 1…" at bounding box center [432, 212] width 381 height 237
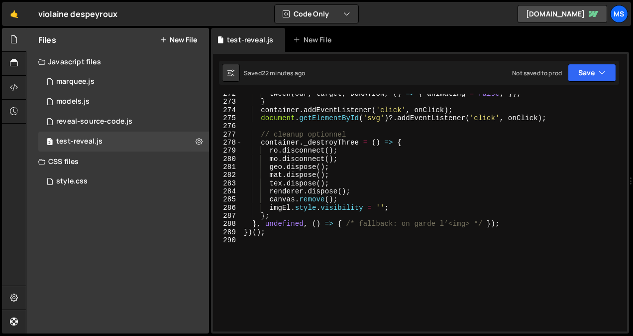
scroll to position [2276, 0]
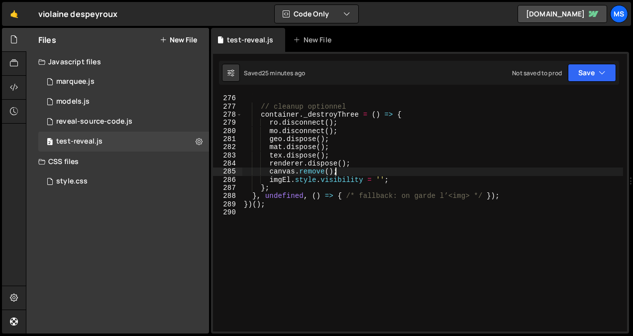
click at [340, 172] on div "document . getElementById ( 'svg' ) ?. addEventListener ( 'click' , onClick ) ;…" at bounding box center [432, 213] width 381 height 254
type textarea "})();"
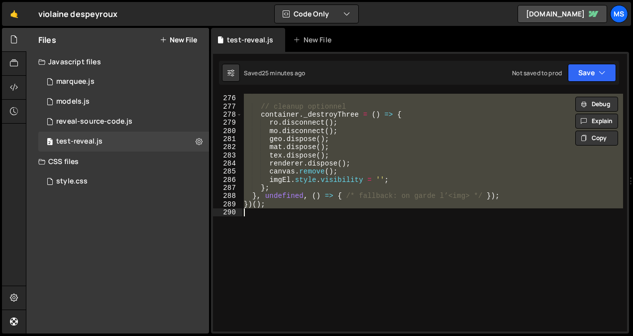
paste textarea
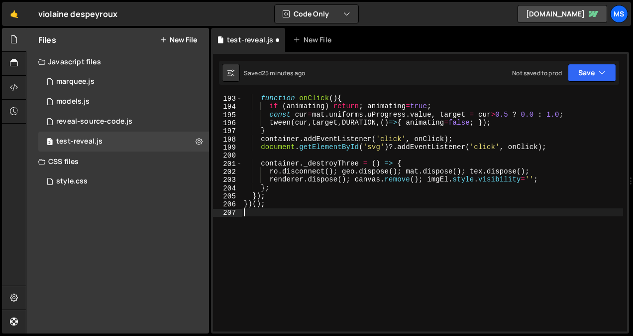
type textarea "});"
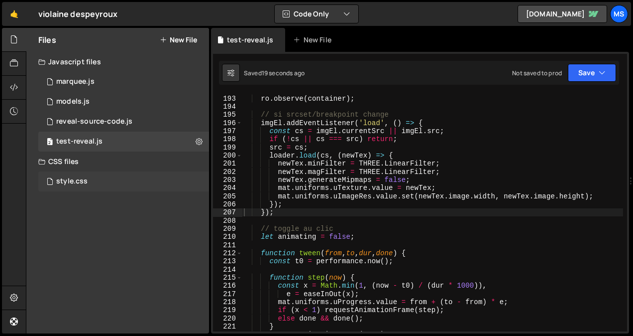
click at [106, 183] on div "style.css 0" at bounding box center [123, 181] width 171 height 20
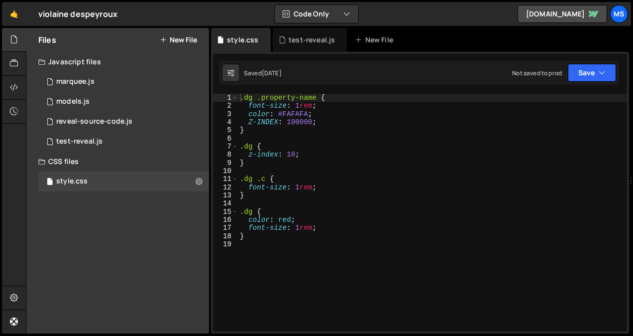
click at [374, 104] on div ".dg .property-name { font-size : 1 rem ; color : #FAFAFA ; Z-INDEX : 100000 ; }…" at bounding box center [432, 221] width 389 height 254
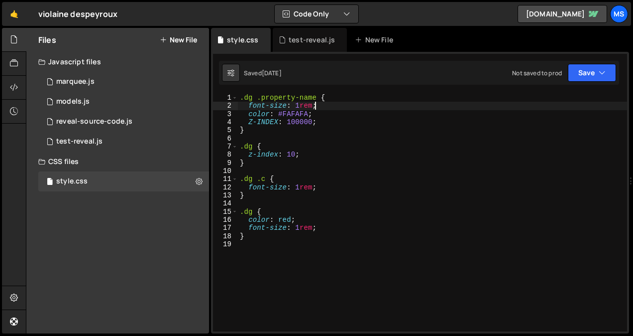
type textarea "}"
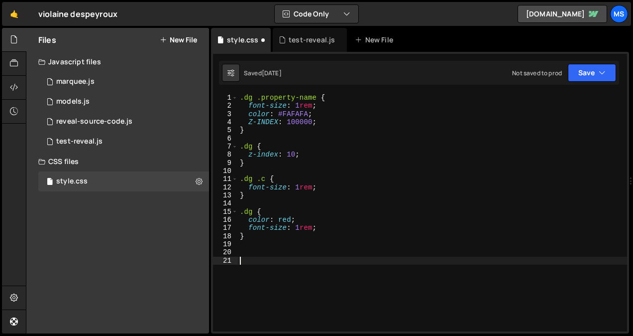
paste textarea "#img canvas.img-canvas__webgl {"
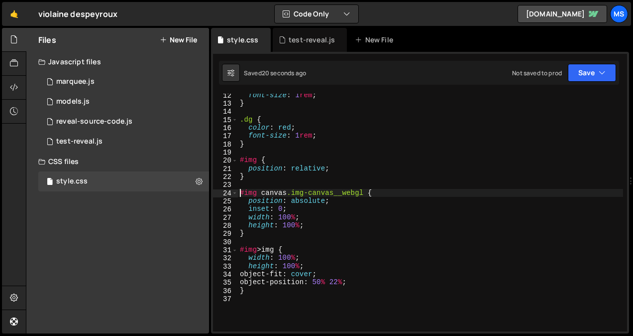
scroll to position [98, 0]
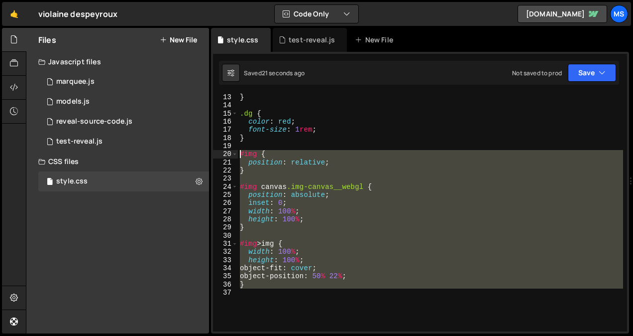
drag, startPoint x: 280, startPoint y: 292, endPoint x: 228, endPoint y: 154, distance: 147.2
click at [228, 154] on div "#img canvas.img-canvas__webgl { 13 14 15 16 17 18 19 20 21 22 23 24 25 26 27 28…" at bounding box center [420, 212] width 414 height 237
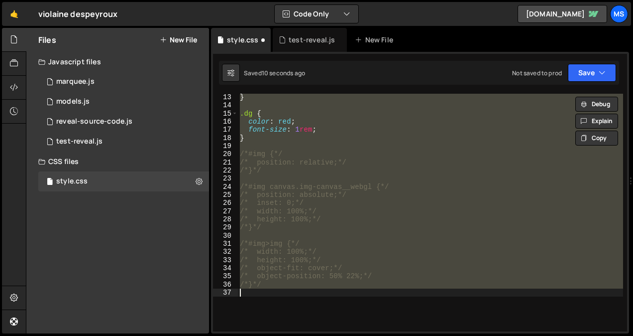
type textarea "#img {"
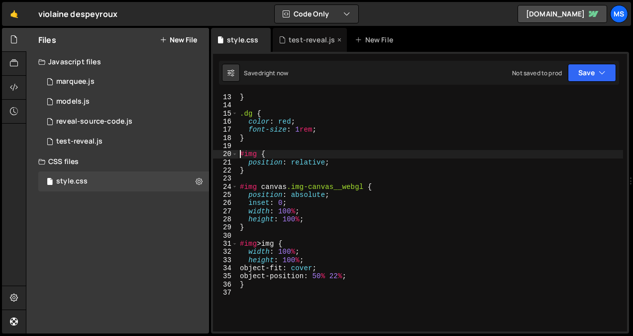
click at [306, 44] on div "test-reveal.js" at bounding box center [312, 40] width 46 height 10
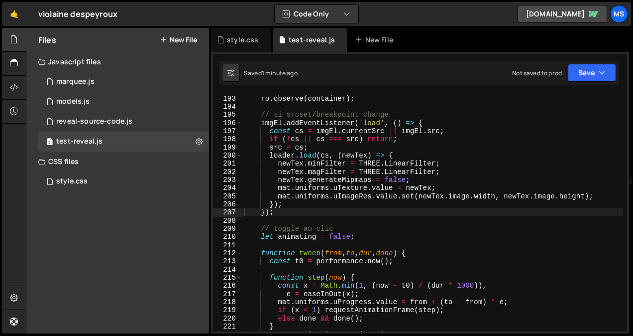
click at [361, 192] on div "mat . uniforms . uFocus . value . set ( ... readFocus ( )) ; }) ; ro . observe …" at bounding box center [432, 213] width 381 height 254
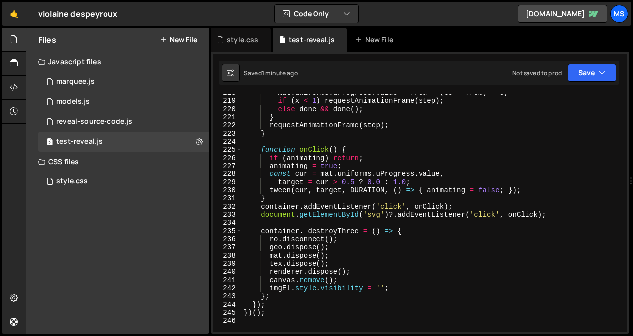
scroll to position [1918, 0]
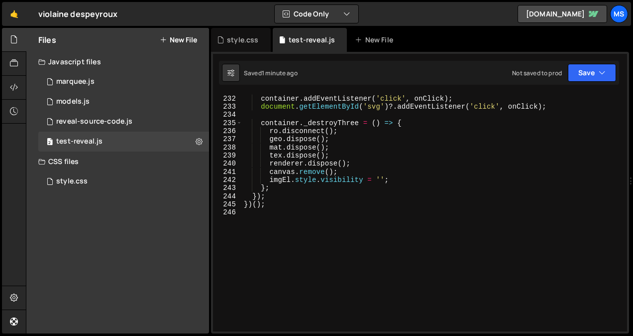
type textarea "})();"
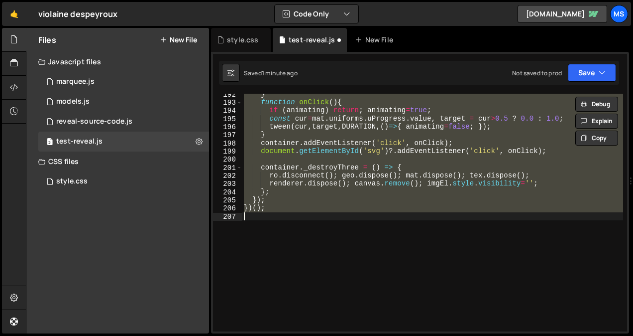
scroll to position [2276, 0]
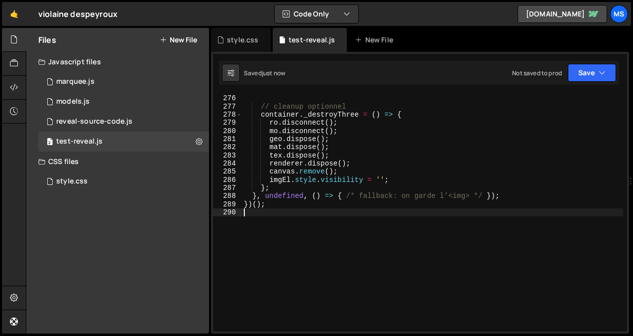
click at [364, 161] on div "document . getElementById ( 'svg' ) ?. addEventListener ( 'click' , onClick ) ;…" at bounding box center [432, 213] width 381 height 254
type textarea "renderer.dispose();"
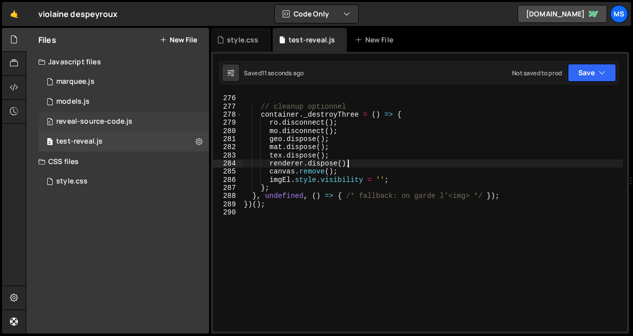
click at [95, 120] on div "reveal-source-code.js" at bounding box center [94, 121] width 76 height 9
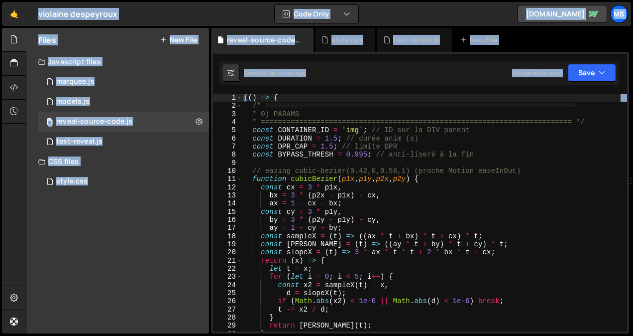
click at [348, 158] on div "(( ) => { /* ==================================================================…" at bounding box center [432, 221] width 381 height 254
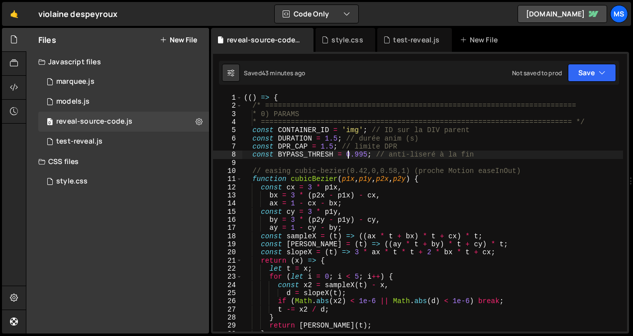
type textarea "})();"
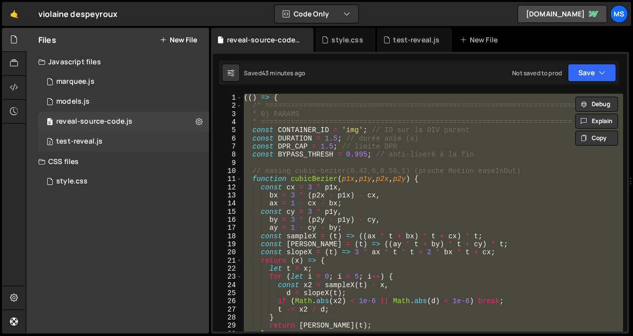
click at [149, 139] on div "2 test-reveal.js 0" at bounding box center [123, 141] width 171 height 20
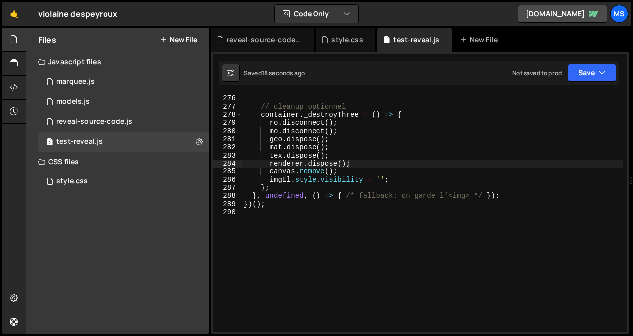
click at [337, 203] on div "document . getElementById ( 'svg' ) ?. addEventListener ( 'click' , onClick ) ;…" at bounding box center [432, 213] width 381 height 254
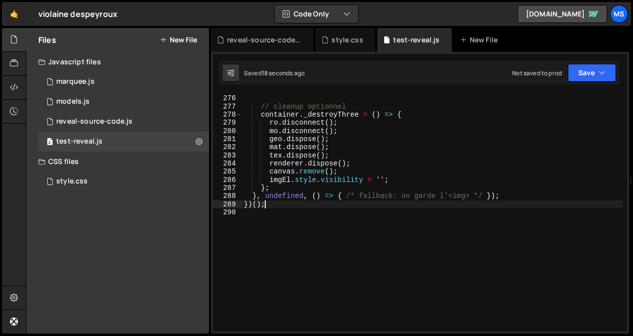
type textarea "})();"
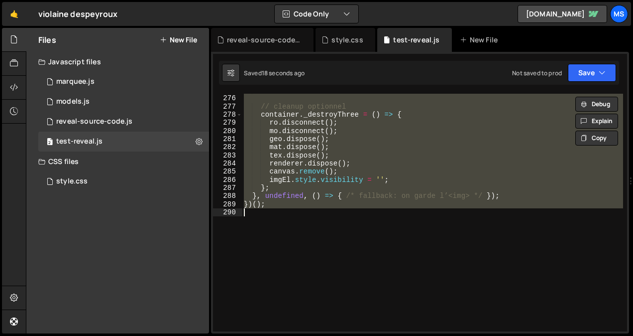
paste textarea
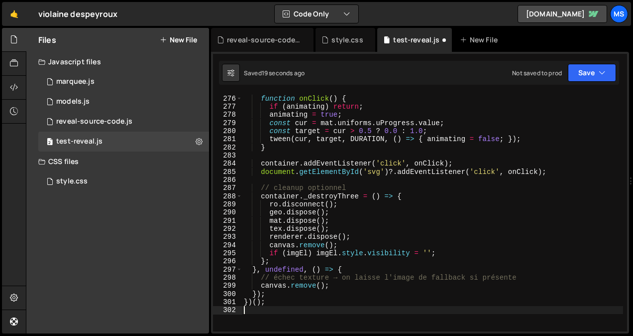
scroll to position [2284, 0]
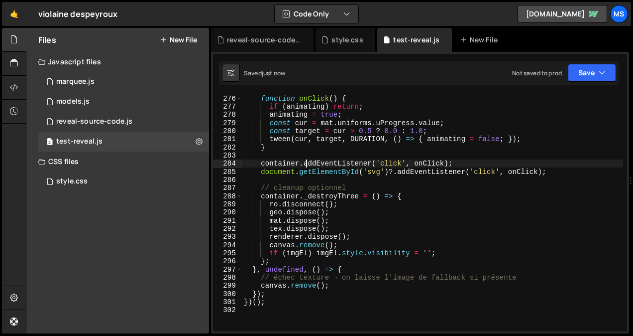
click at [308, 161] on div "function onClick ( ) { if ( animating ) return ; animating = true ; const cur =…" at bounding box center [432, 213] width 381 height 254
type textarea "})();"
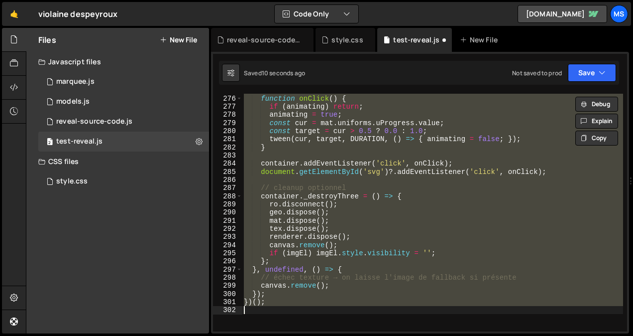
scroll to position [2276, 0]
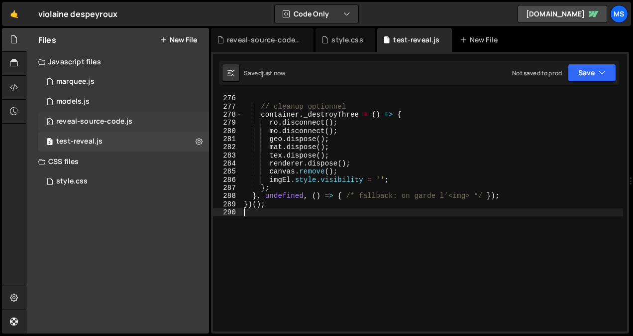
click at [83, 121] on div "reveal-source-code.js" at bounding box center [94, 121] width 76 height 9
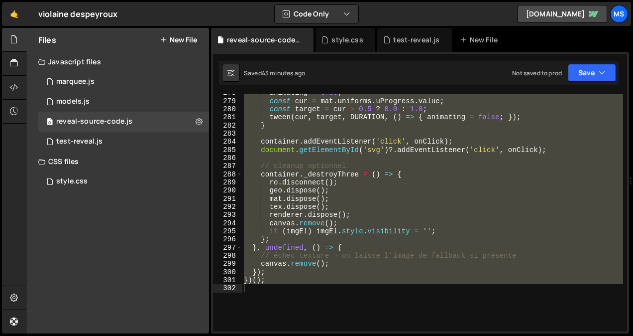
scroll to position [2382, 0]
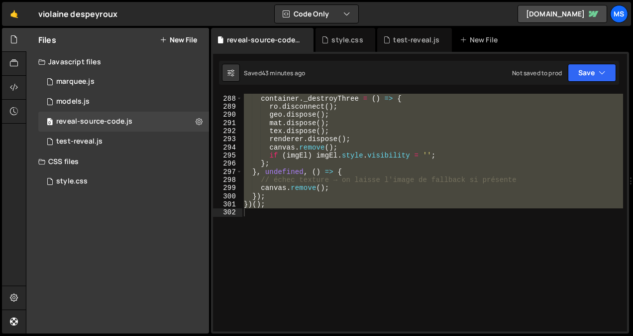
click at [381, 198] on div "// cleanup optionnel container . _destroyThree = ( ) => { ro . disconnect ( ) ;…" at bounding box center [432, 212] width 381 height 237
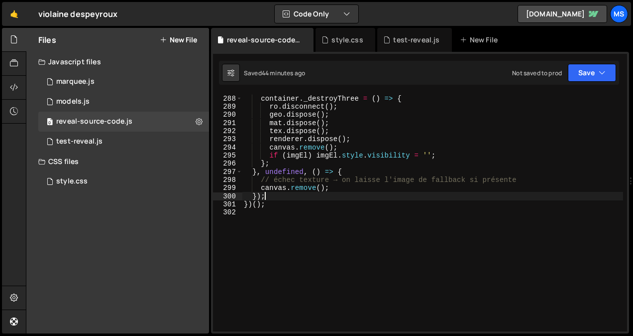
type textarea "})();"
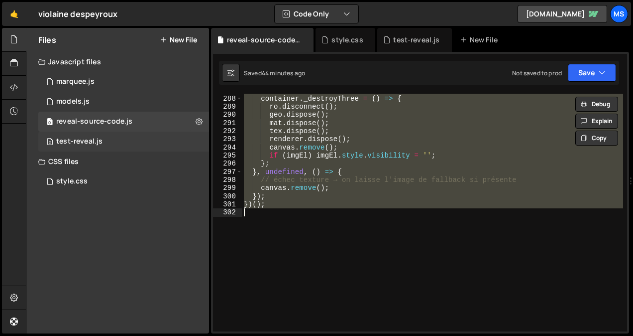
click at [135, 141] on div "2 test-reveal.js 0" at bounding box center [123, 141] width 171 height 20
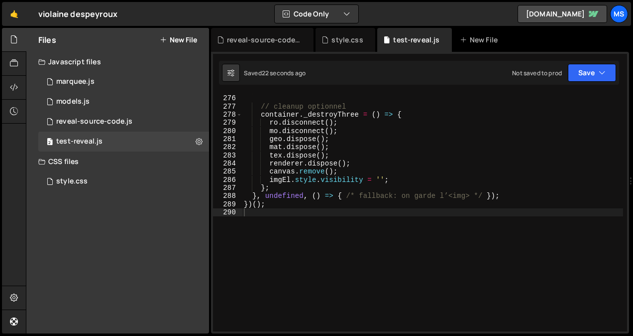
click at [289, 215] on div "document . getElementById ( 'svg' ) ?. addEventListener ( 'click' , onClick ) ;…" at bounding box center [432, 213] width 381 height 254
type textarea "})();"
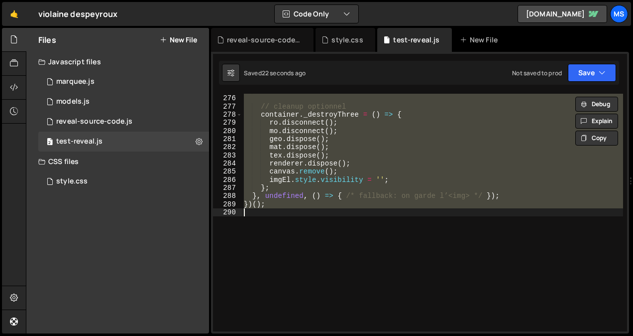
paste textarea
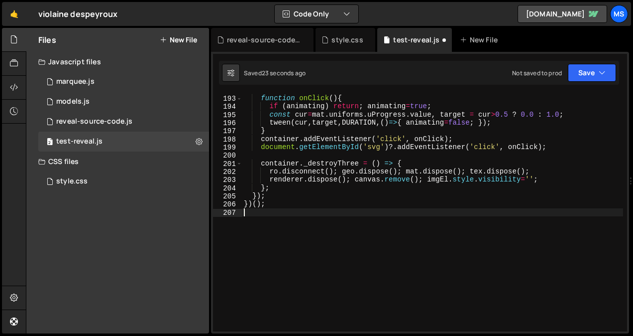
type textarea "});"
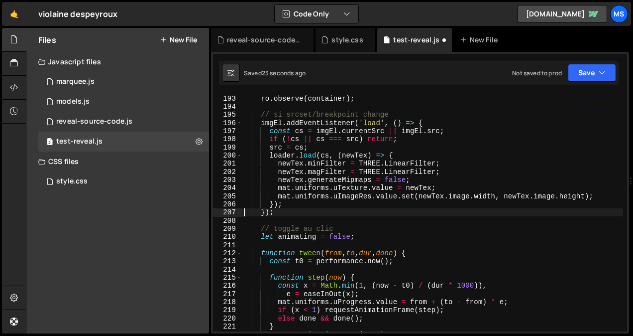
scroll to position [1601, 0]
click at [337, 36] on div "style.css" at bounding box center [347, 40] width 31 height 10
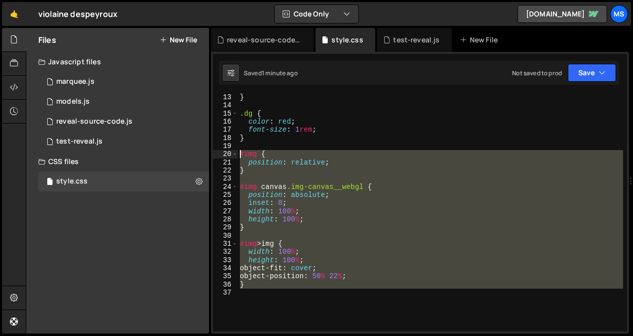
drag, startPoint x: 257, startPoint y: 292, endPoint x: 229, endPoint y: 154, distance: 141.3
click at [229, 154] on div "13 14 15 16 17 18 19 20 21 22 23 24 25 26 27 28 29 30 31 32 33 34 35 36 37 } .d…" at bounding box center [420, 212] width 414 height 237
type textarea "#img { position: relative;"
click at [111, 136] on div "2 test-reveal.js 0" at bounding box center [123, 141] width 171 height 20
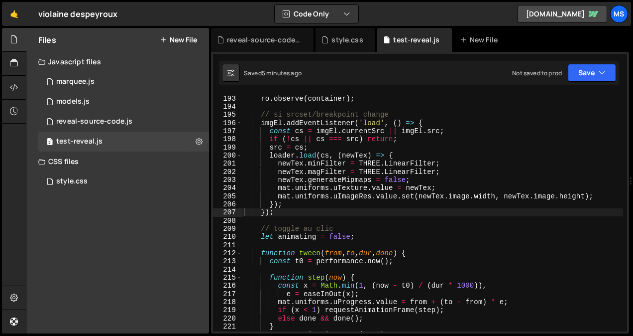
click at [325, 200] on div "mat . uniforms . uFocus . value . set ( ... readFocus ( )) ; }) ; ro . observe …" at bounding box center [432, 213] width 381 height 254
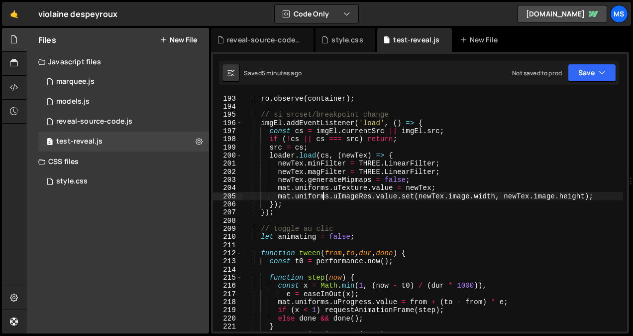
type textarea "})();"
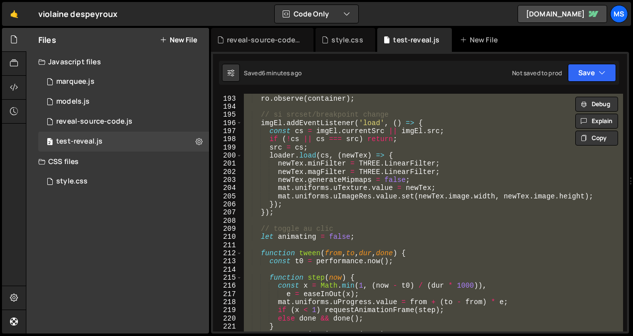
paste textarea
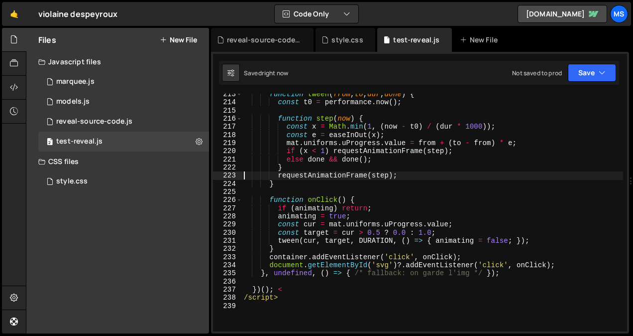
scroll to position [1877, 0]
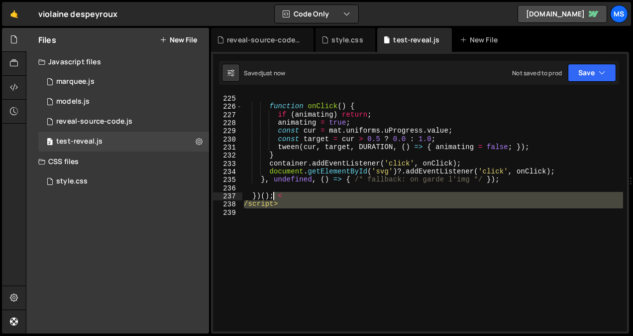
drag, startPoint x: 288, startPoint y: 209, endPoint x: 274, endPoint y: 197, distance: 18.0
click at [274, 197] on div "} function onClick ( ) { if ( animating ) return ; animating = true ; const cur…" at bounding box center [432, 213] width 381 height 254
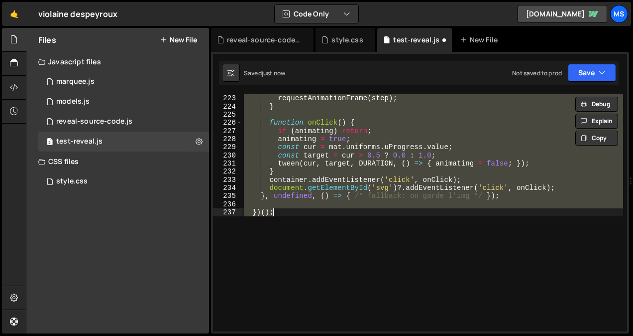
scroll to position [0, 0]
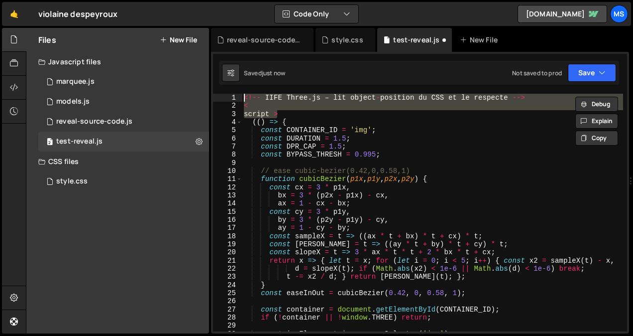
drag, startPoint x: 280, startPoint y: 113, endPoint x: 236, endPoint y: 99, distance: 46.0
click at [236, 99] on div "<!-- IIFE Three.js – lit object-position du CSS et le respecte --> 1 2 3 4 5 6 …" at bounding box center [420, 212] width 414 height 237
type textarea "<!-- IIFE Three.js – lit object-position du CSS et le respecte --> <"
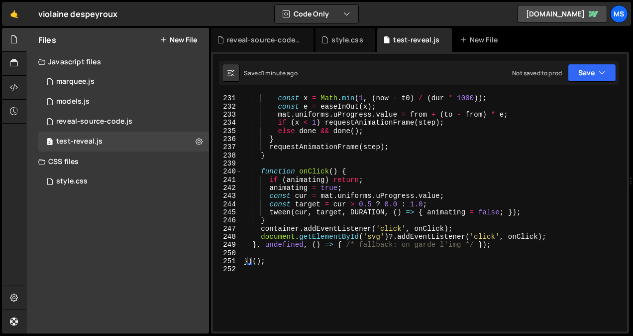
scroll to position [1967, 0]
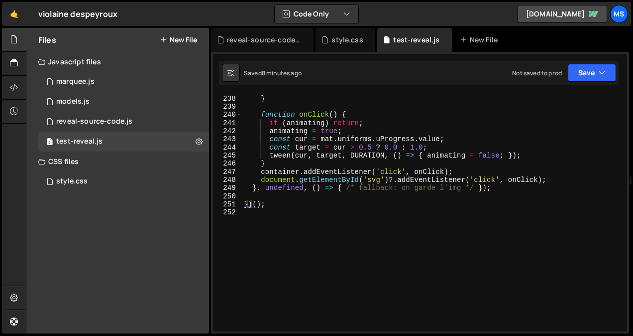
click at [337, 205] on div "requestAnimationFrame ( step ) ; } function onClick ( ) { if ( animating ) retu…" at bounding box center [432, 213] width 381 height 254
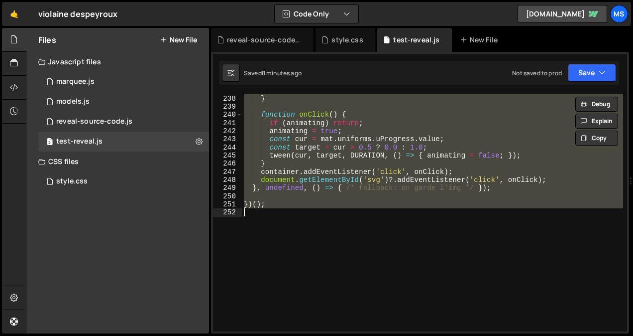
type textarea "// })();"
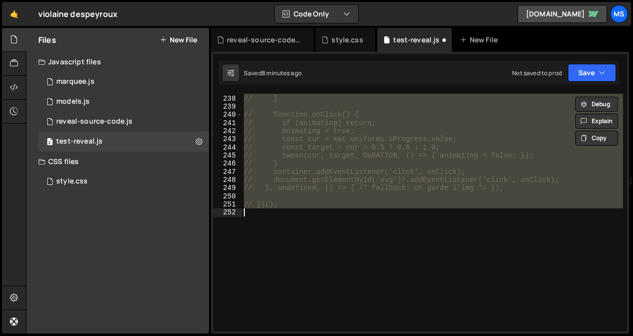
scroll to position [1991, 0]
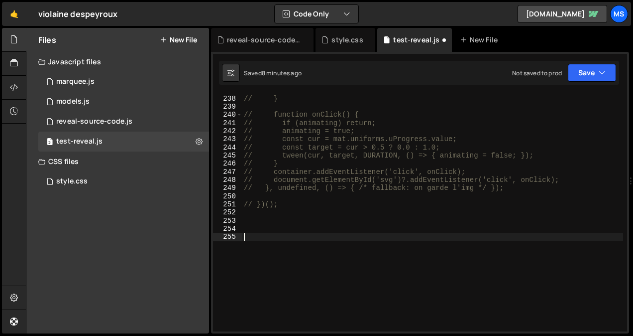
paste textarea "else done && done();"
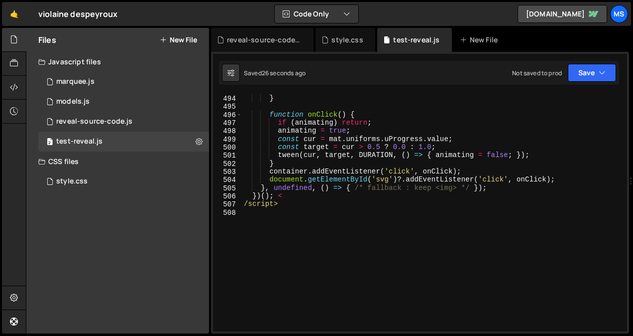
scroll to position [4146, 0]
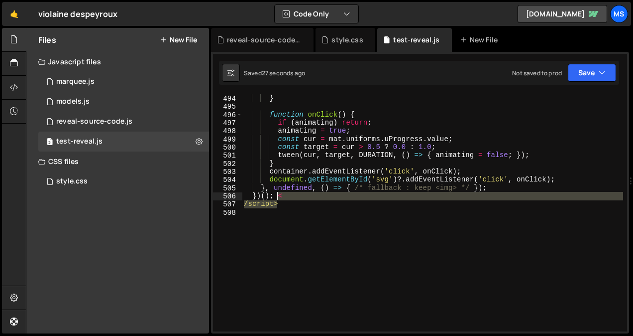
drag, startPoint x: 287, startPoint y: 207, endPoint x: 276, endPoint y: 199, distance: 13.8
click at [276, 199] on div "requestAnimationFrame ( step ) ; } function onClick ( ) { if ( animating ) retu…" at bounding box center [432, 213] width 381 height 254
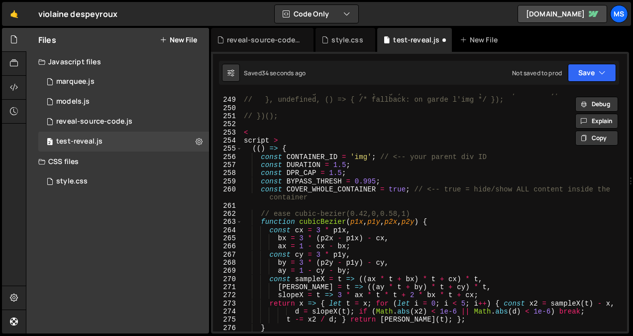
scroll to position [2078, 0]
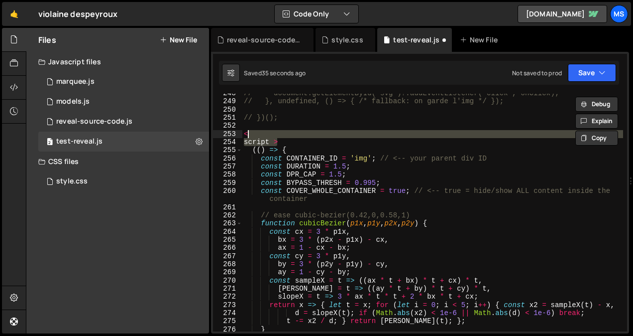
drag, startPoint x: 280, startPoint y: 143, endPoint x: 241, endPoint y: 135, distance: 40.1
click at [241, 135] on div "// (() => { 248 249 250 251 252 253 254 255 256 257 258 259 260 261 262 263 264…" at bounding box center [420, 212] width 414 height 237
type textarea "< script >"
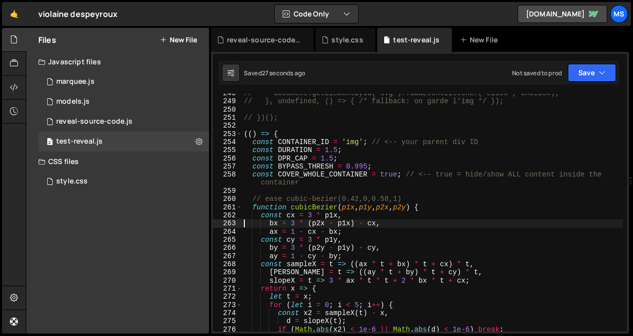
type textarea "})();"
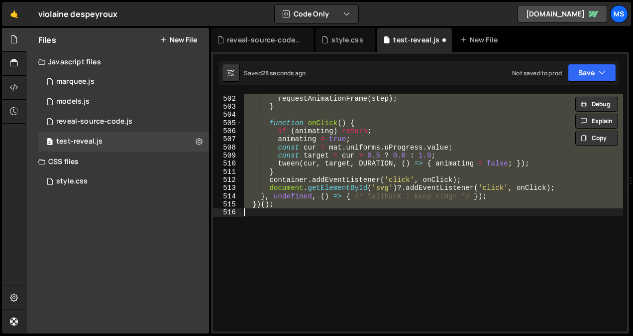
scroll to position [4211, 0]
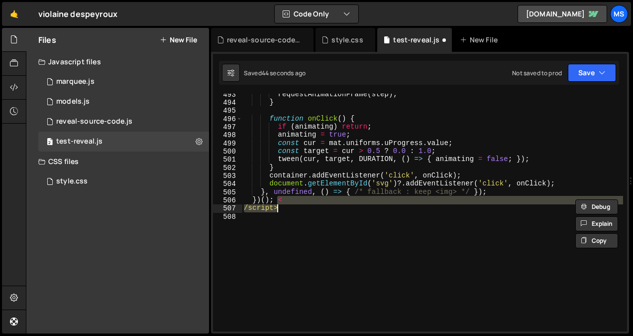
type textarea "</script>"
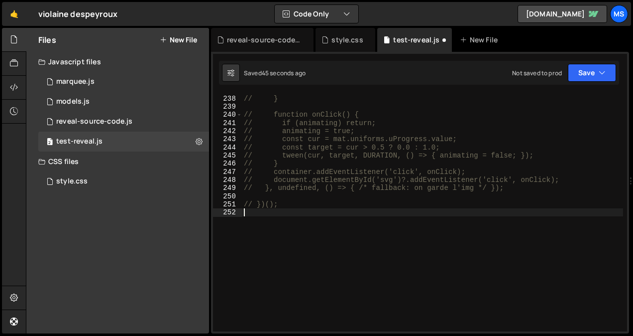
scroll to position [1991, 0]
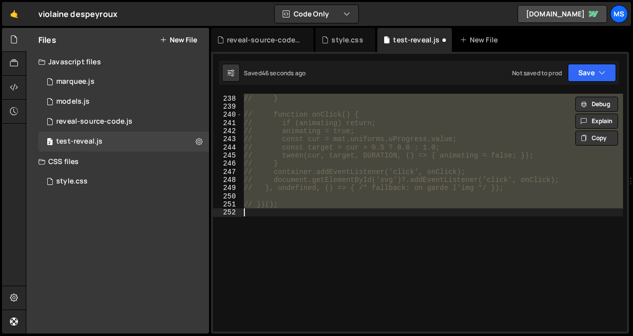
type textarea "})();"
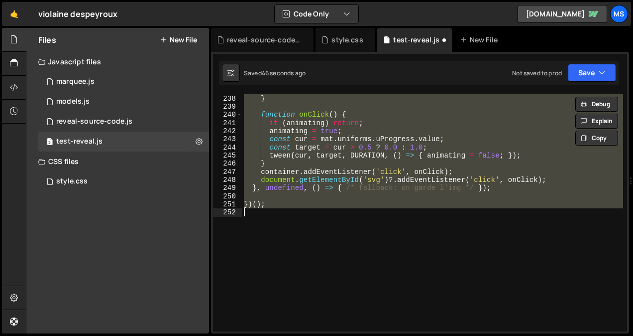
scroll to position [1967, 0]
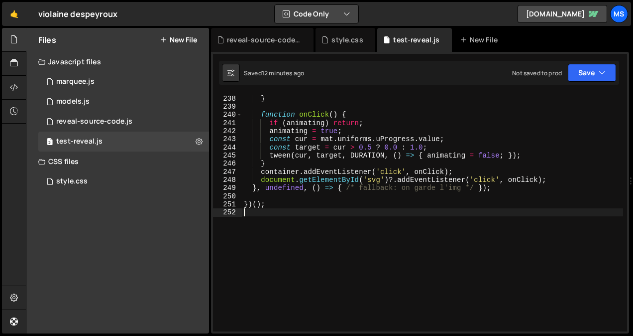
type textarea "})();"
